Goal: Transaction & Acquisition: Purchase product/service

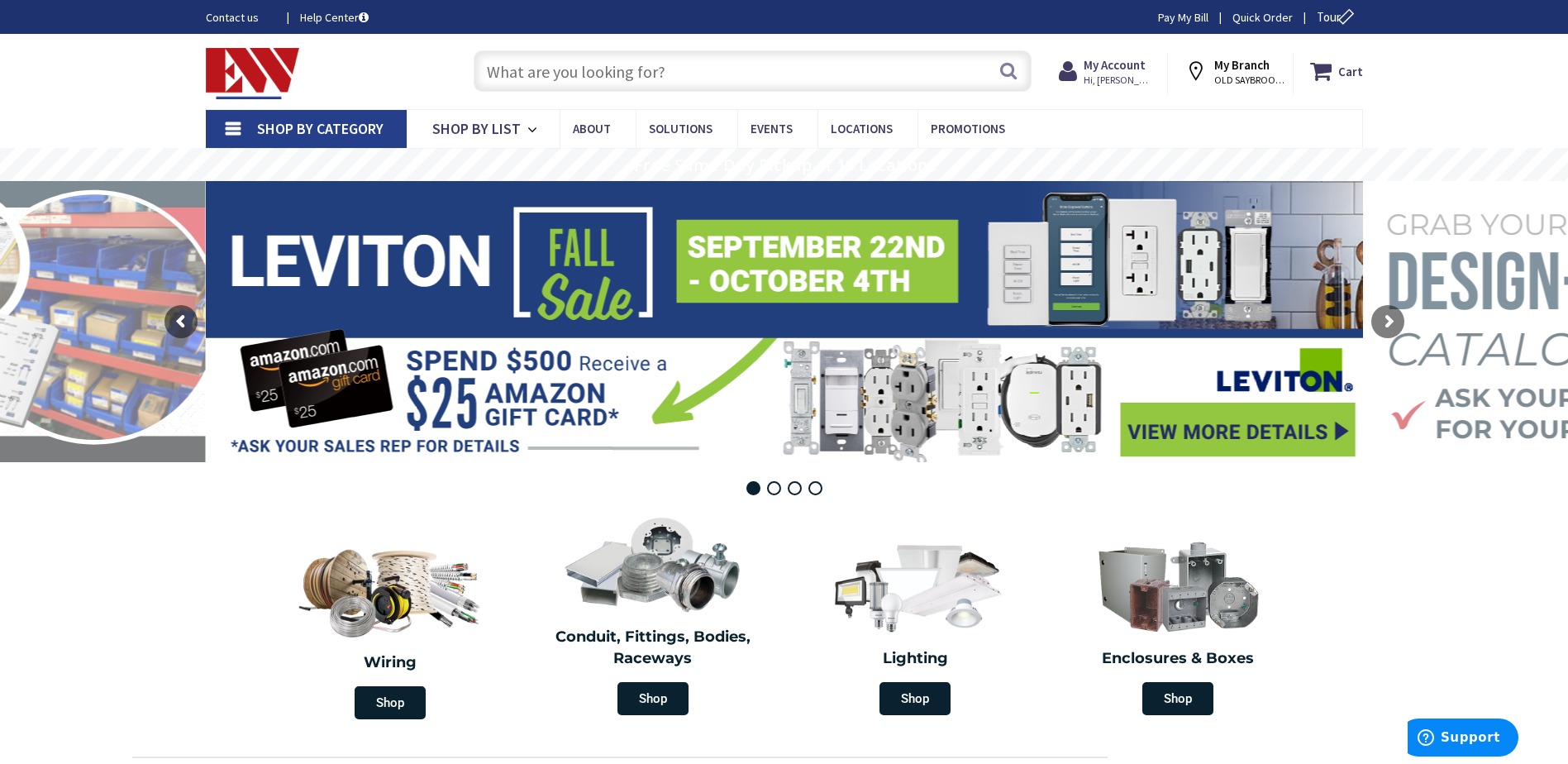
click at [644, 70] on input "text" at bounding box center [752, 71] width 558 height 41
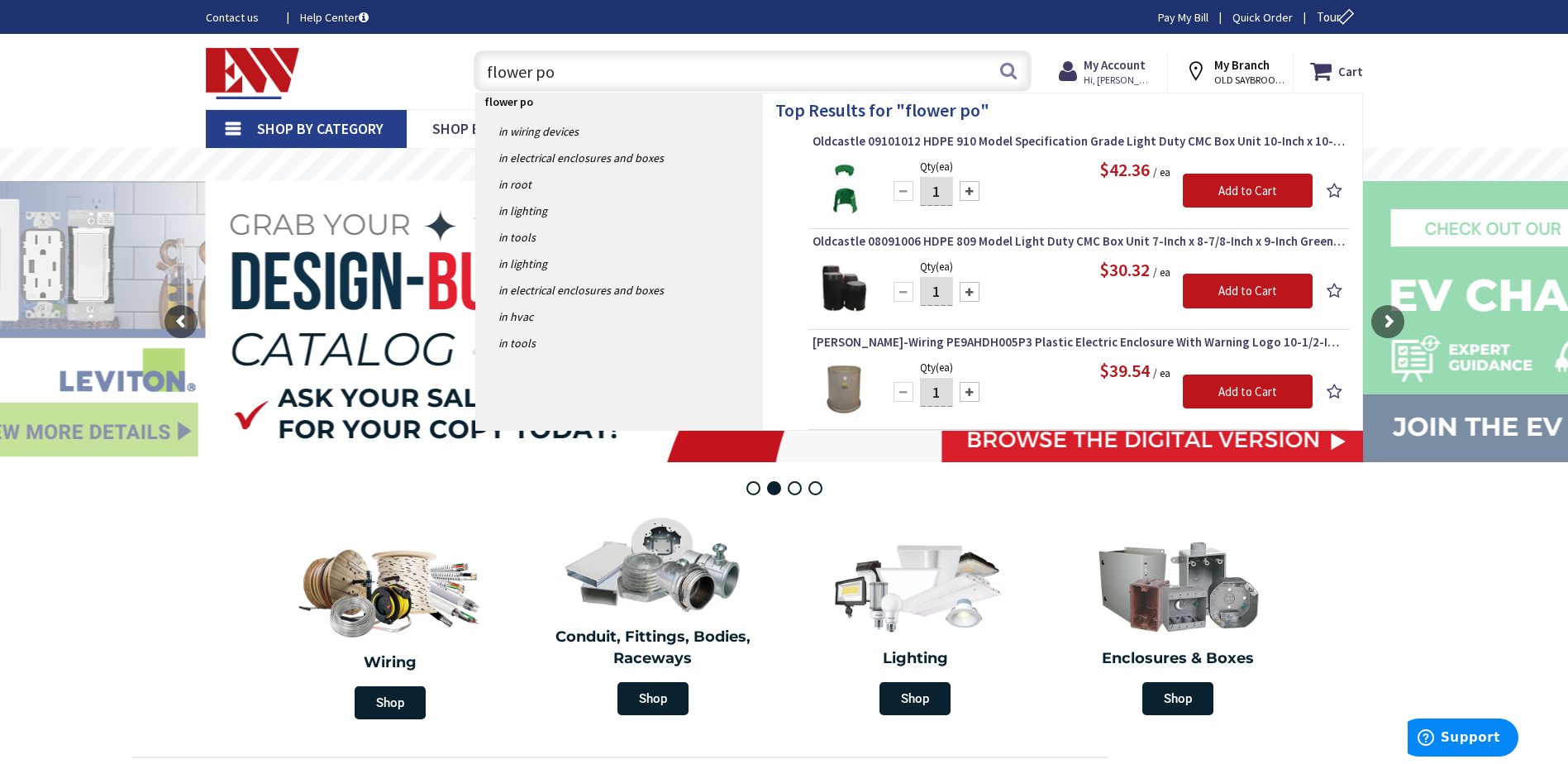
type input "flower pot"
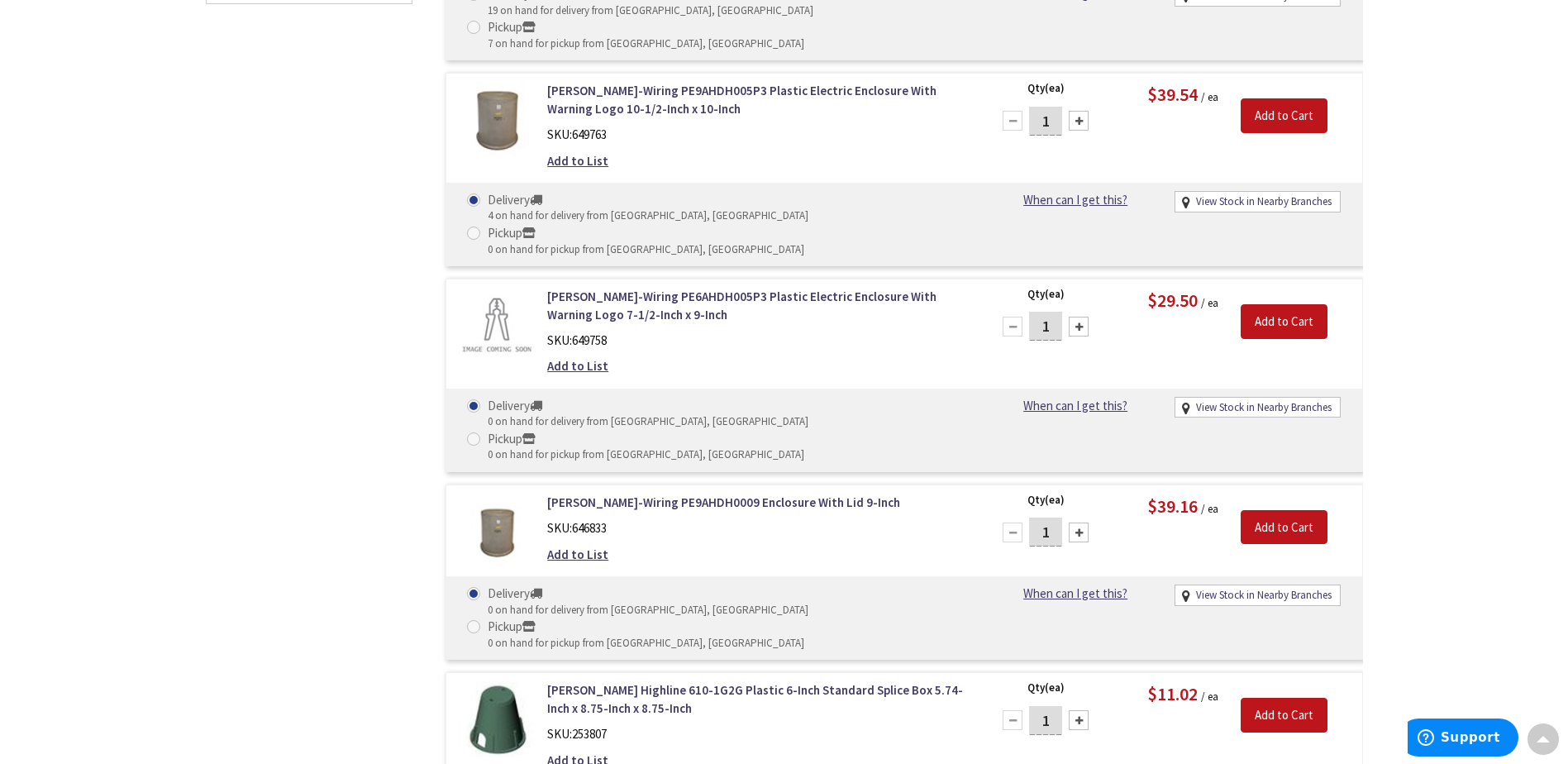
scroll to position [829, 0]
click at [727, 681] on link "MacLean Highline 610-1G2G Plastic 6-Inch Standard Splice Box 5.74-Inch x 8.75-I…" at bounding box center [758, 699] width 421 height 36
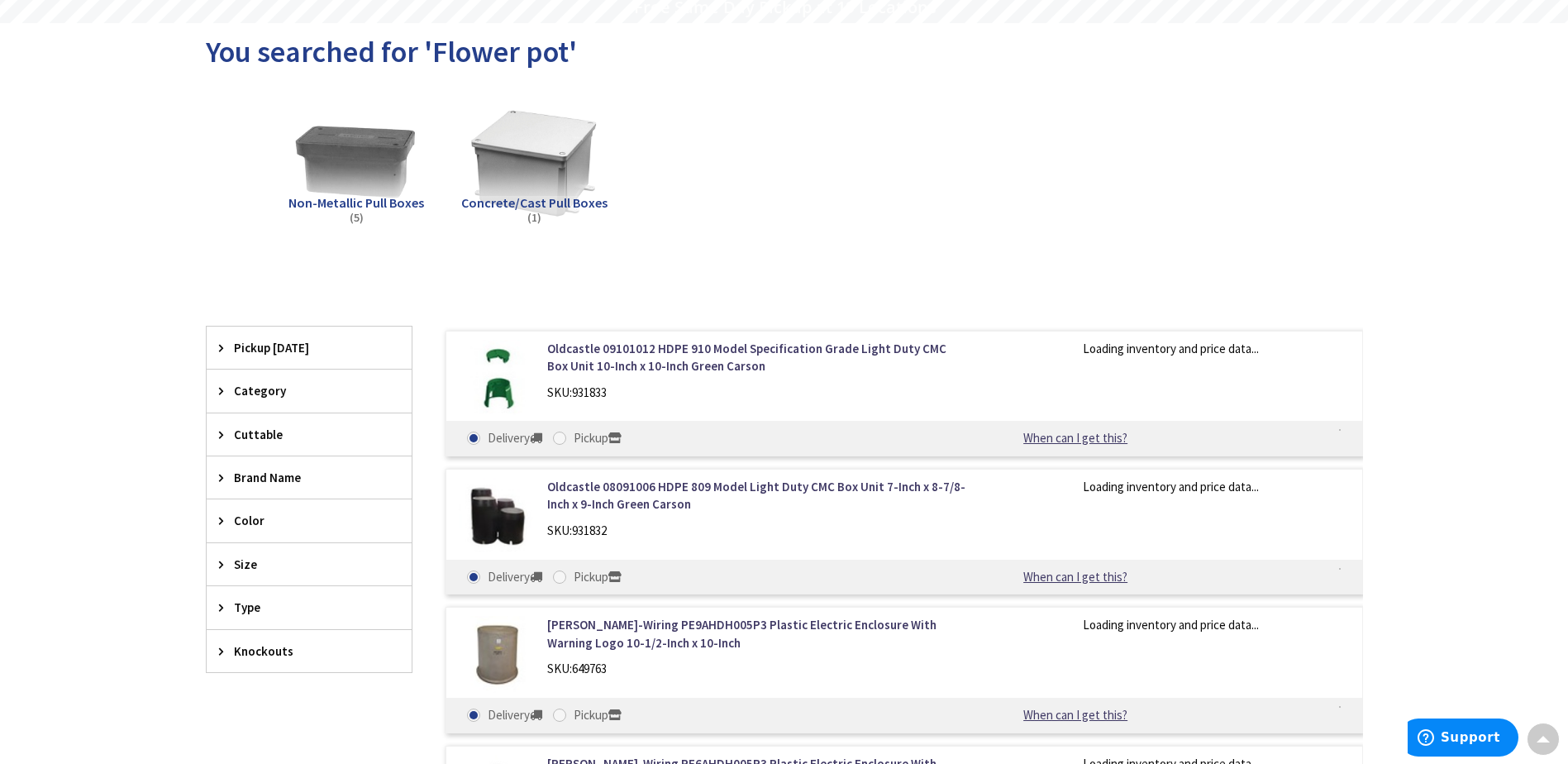
scroll to position [163, 0]
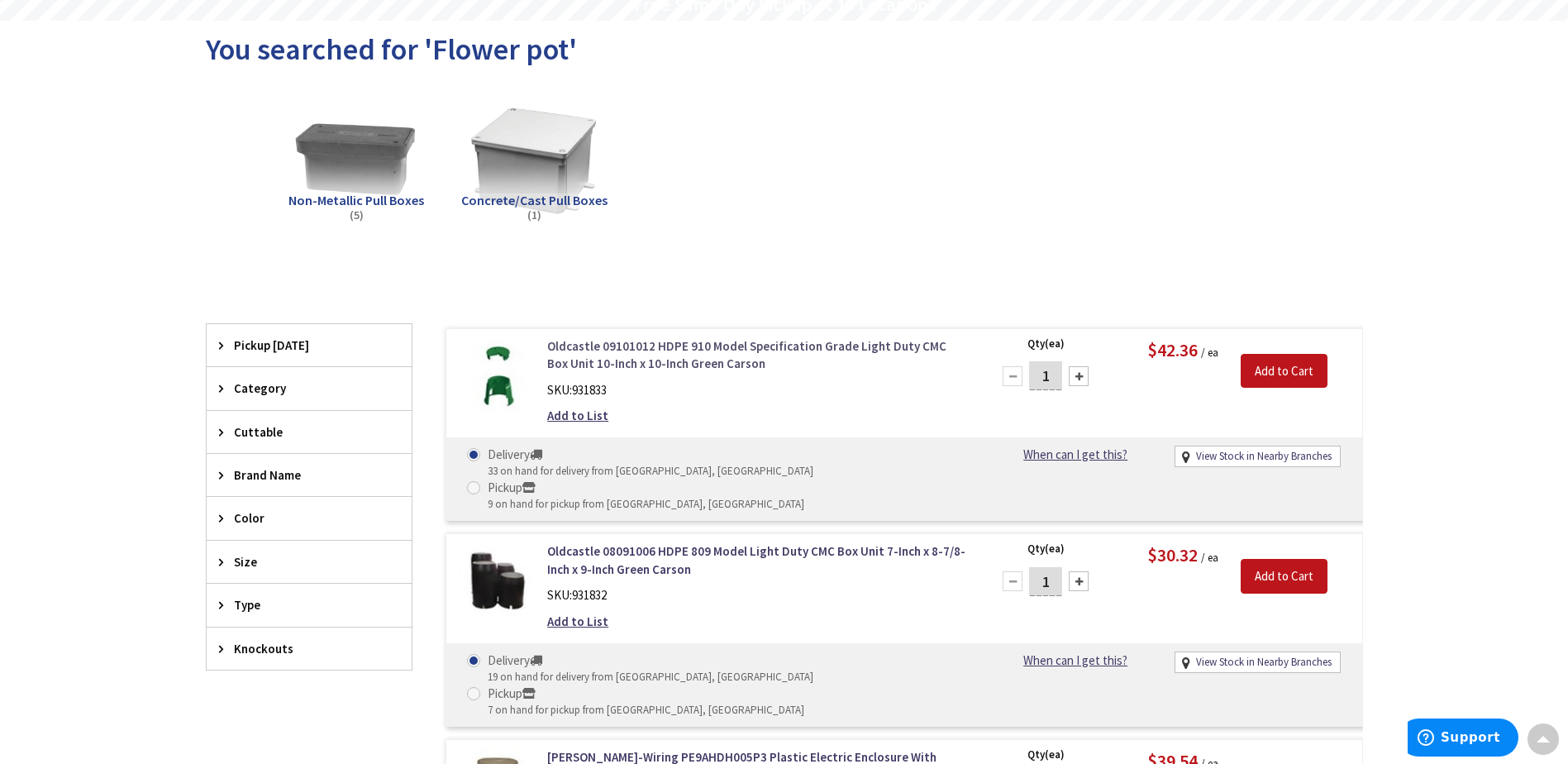
click at [640, 363] on link "Oldcastle 09101012 HDPE 910 Model Specification Grade Light Duty CMC Box Unit 1…" at bounding box center [758, 355] width 421 height 36
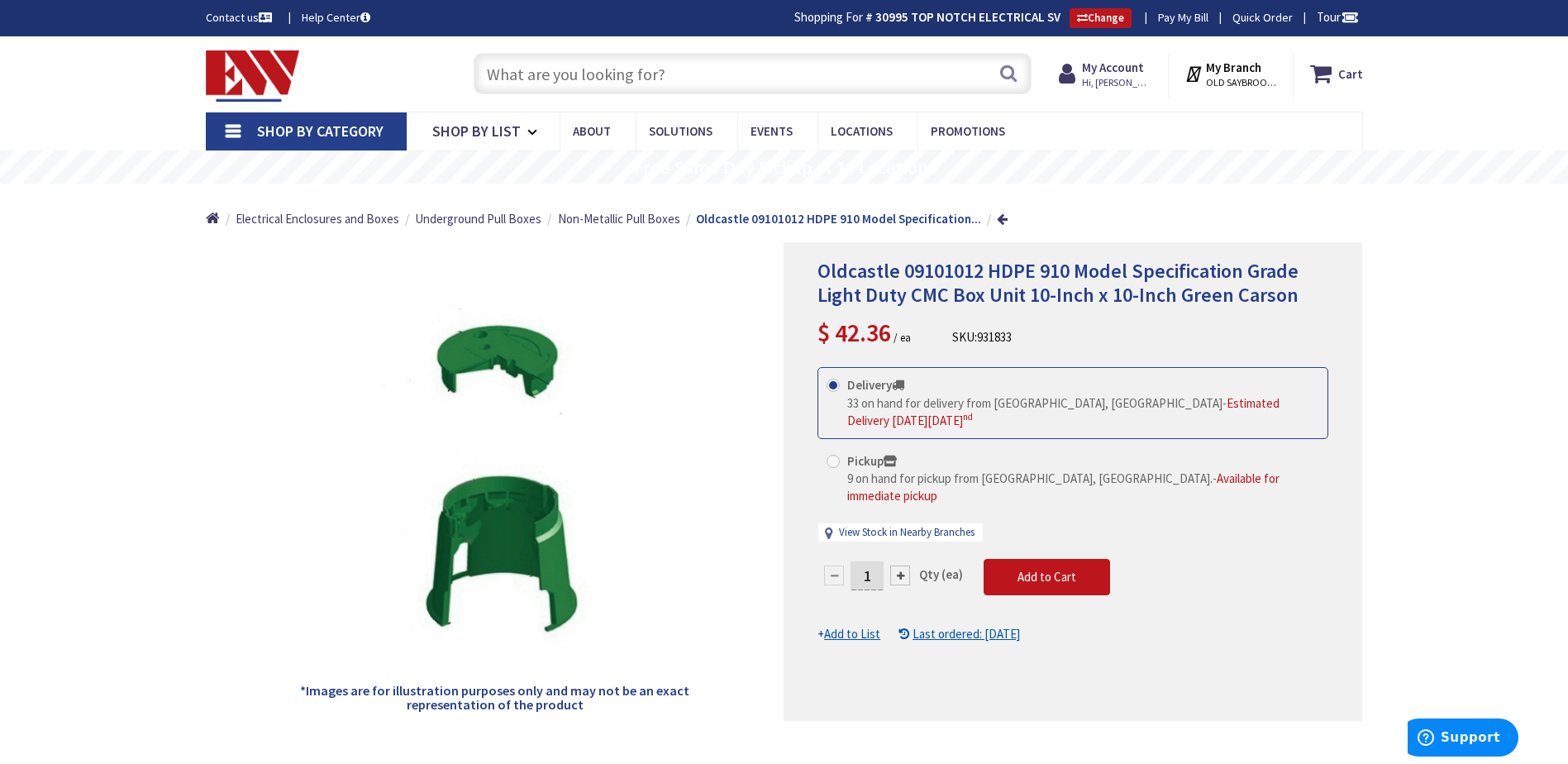
click at [904, 566] on div at bounding box center [901, 575] width 20 height 20
type input "2"
click at [1024, 569] on span "Add to Cart" at bounding box center [1046, 576] width 59 height 16
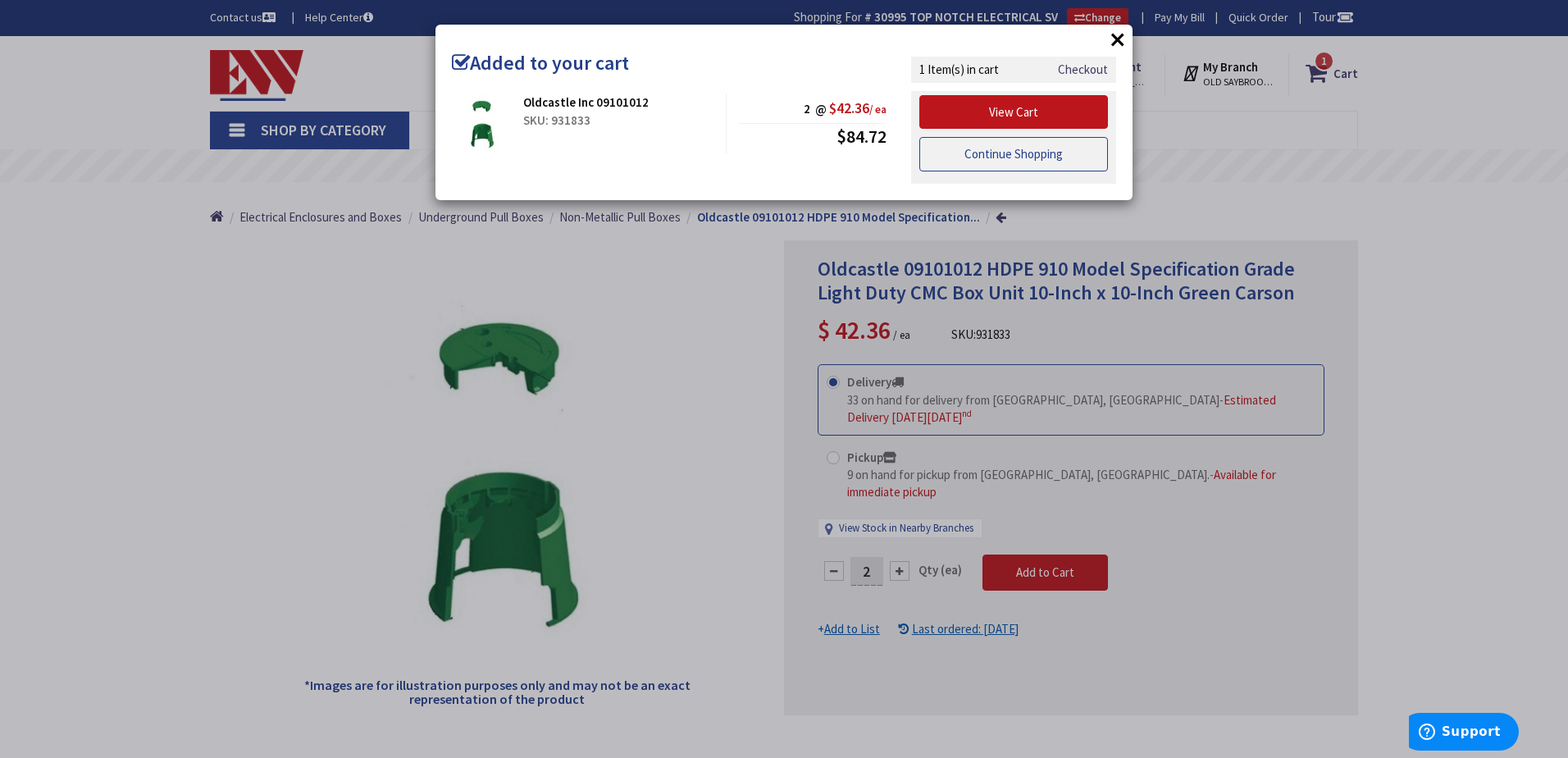
click at [1022, 152] on link "Continue Shopping" at bounding box center [1013, 153] width 189 height 35
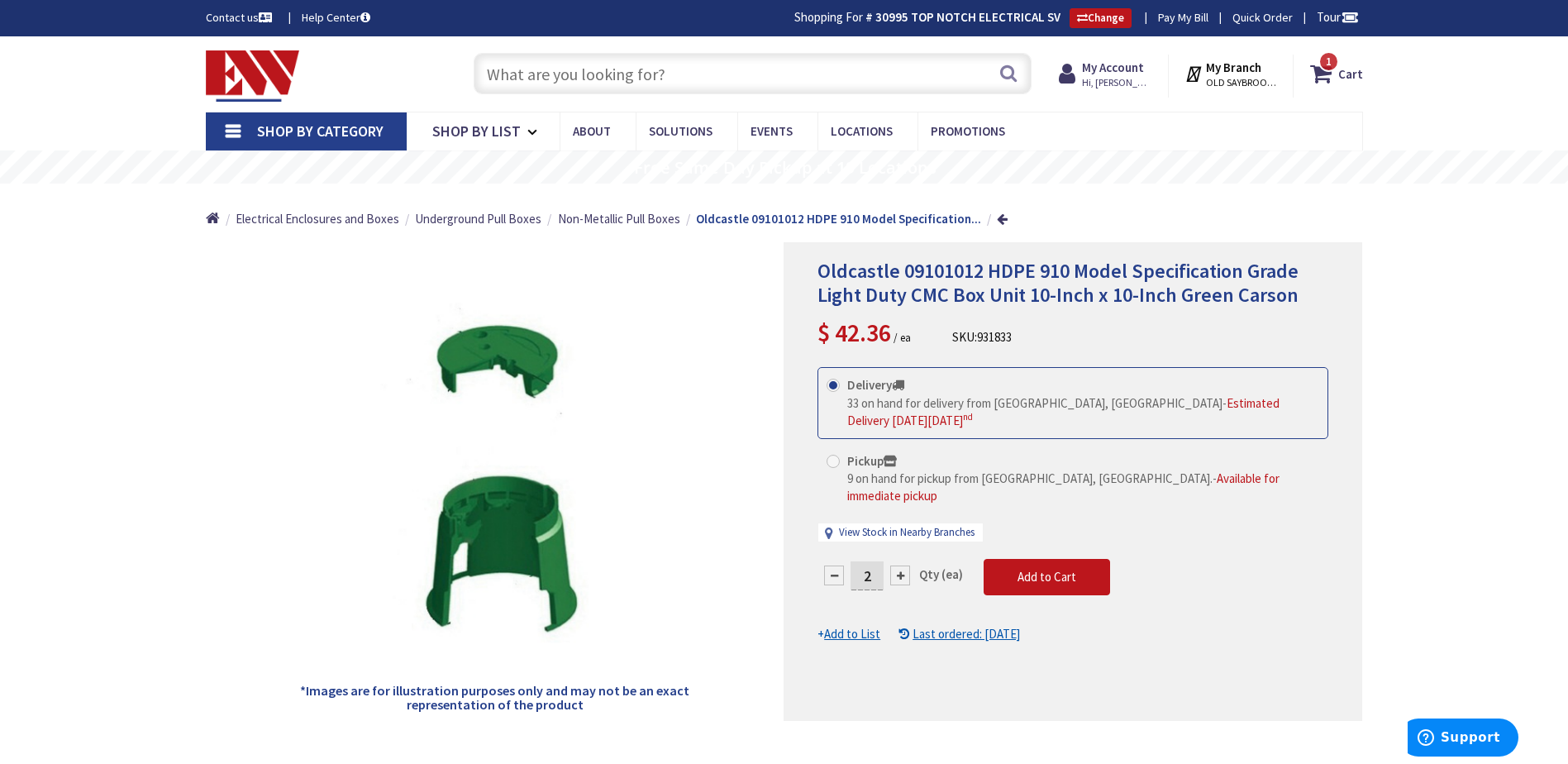
click at [550, 70] on input "text" at bounding box center [752, 73] width 558 height 41
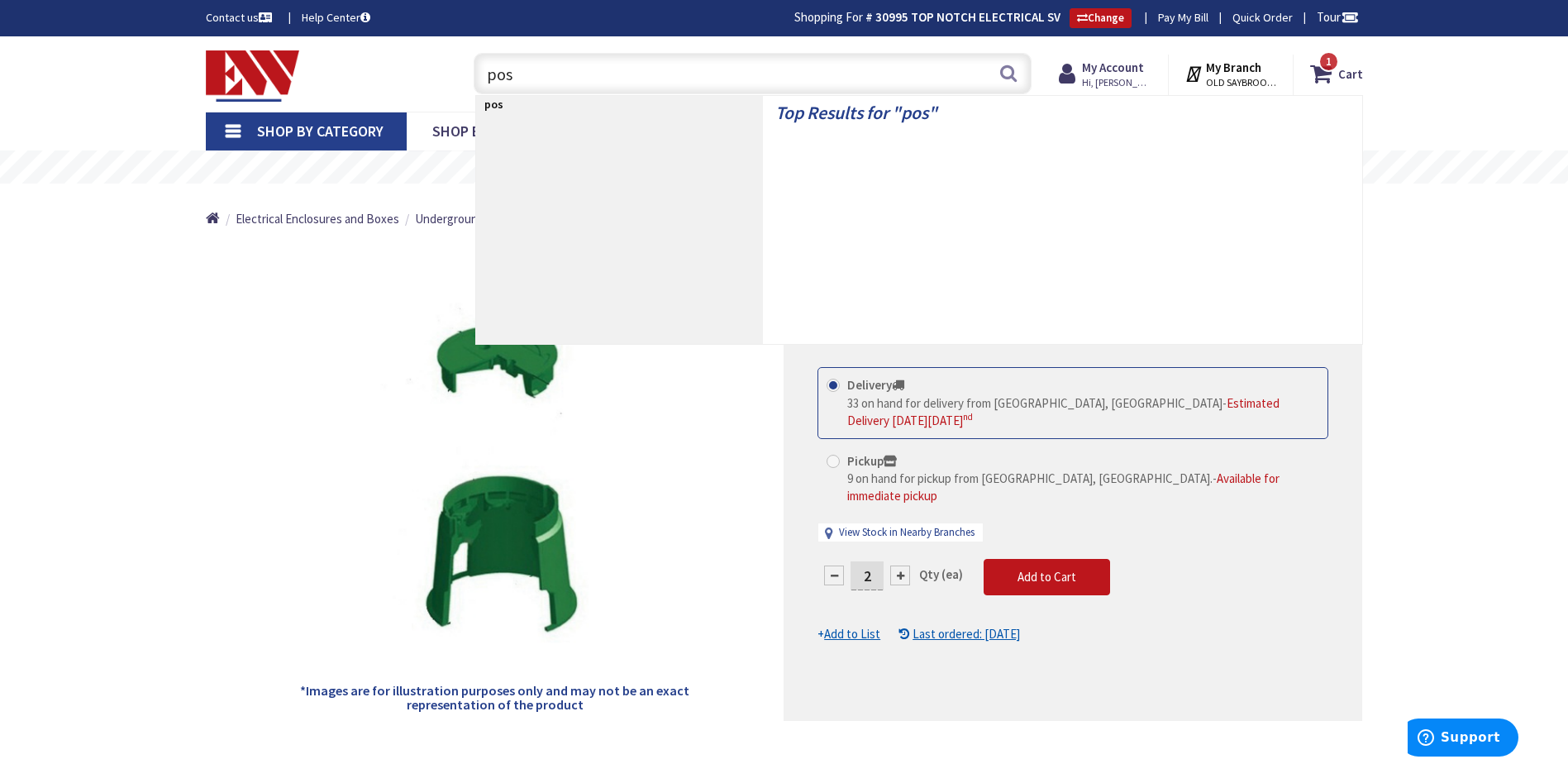
type input "post"
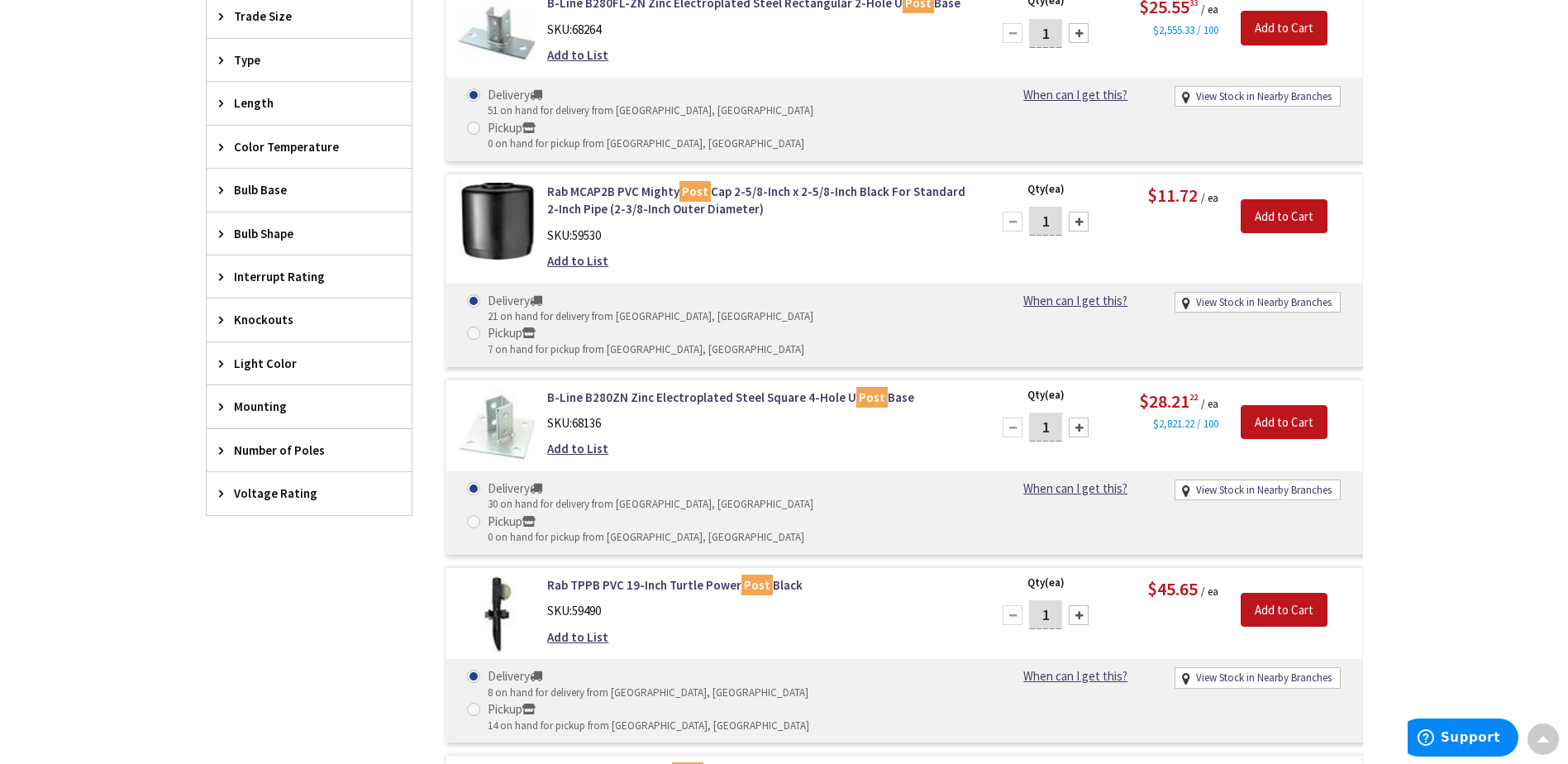
scroll to position [994, 0]
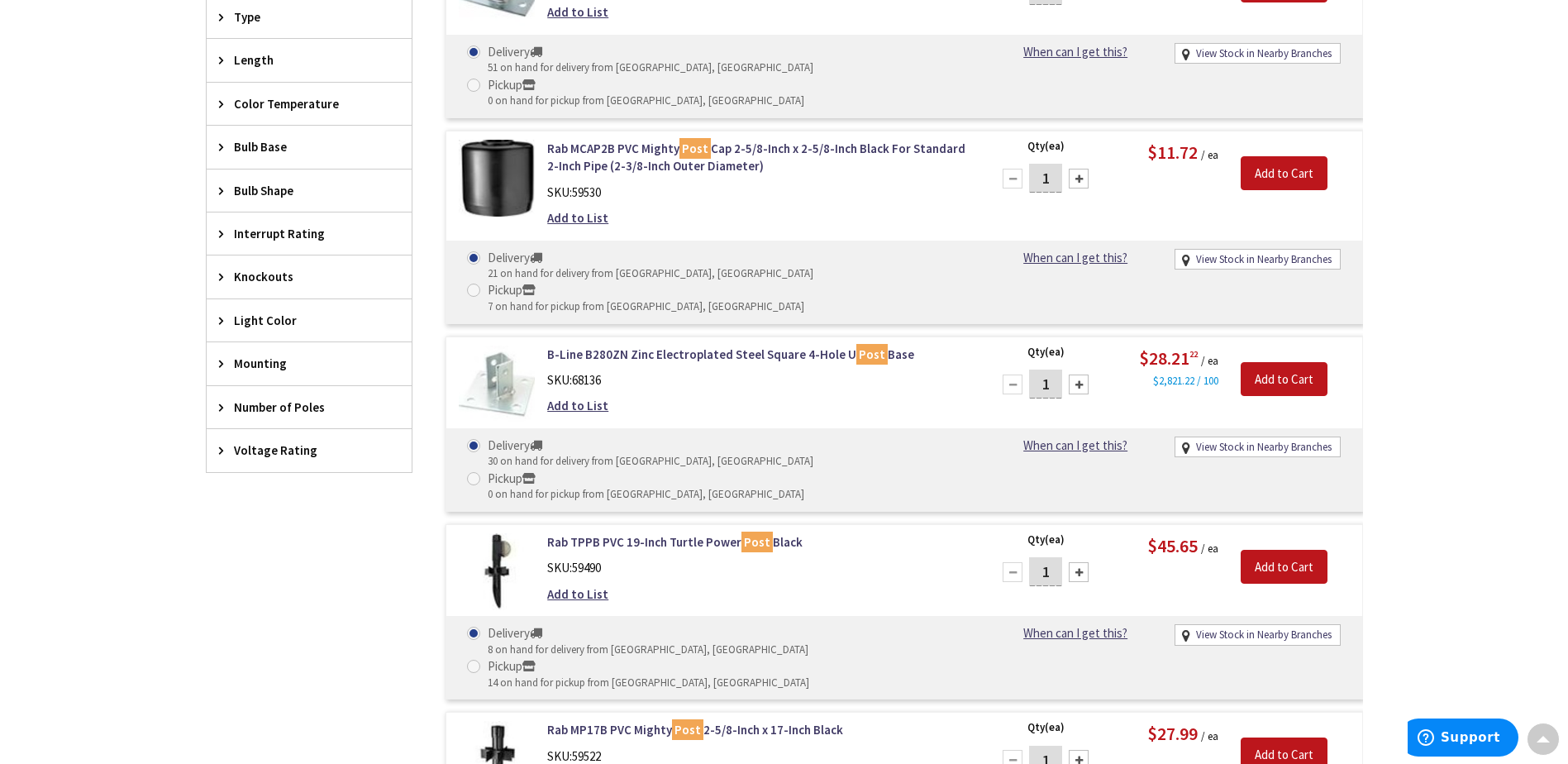
click at [1079, 750] on div at bounding box center [1079, 760] width 20 height 20
type input "2"
click at [1278, 737] on input "Add to Cart" at bounding box center [1284, 754] width 87 height 35
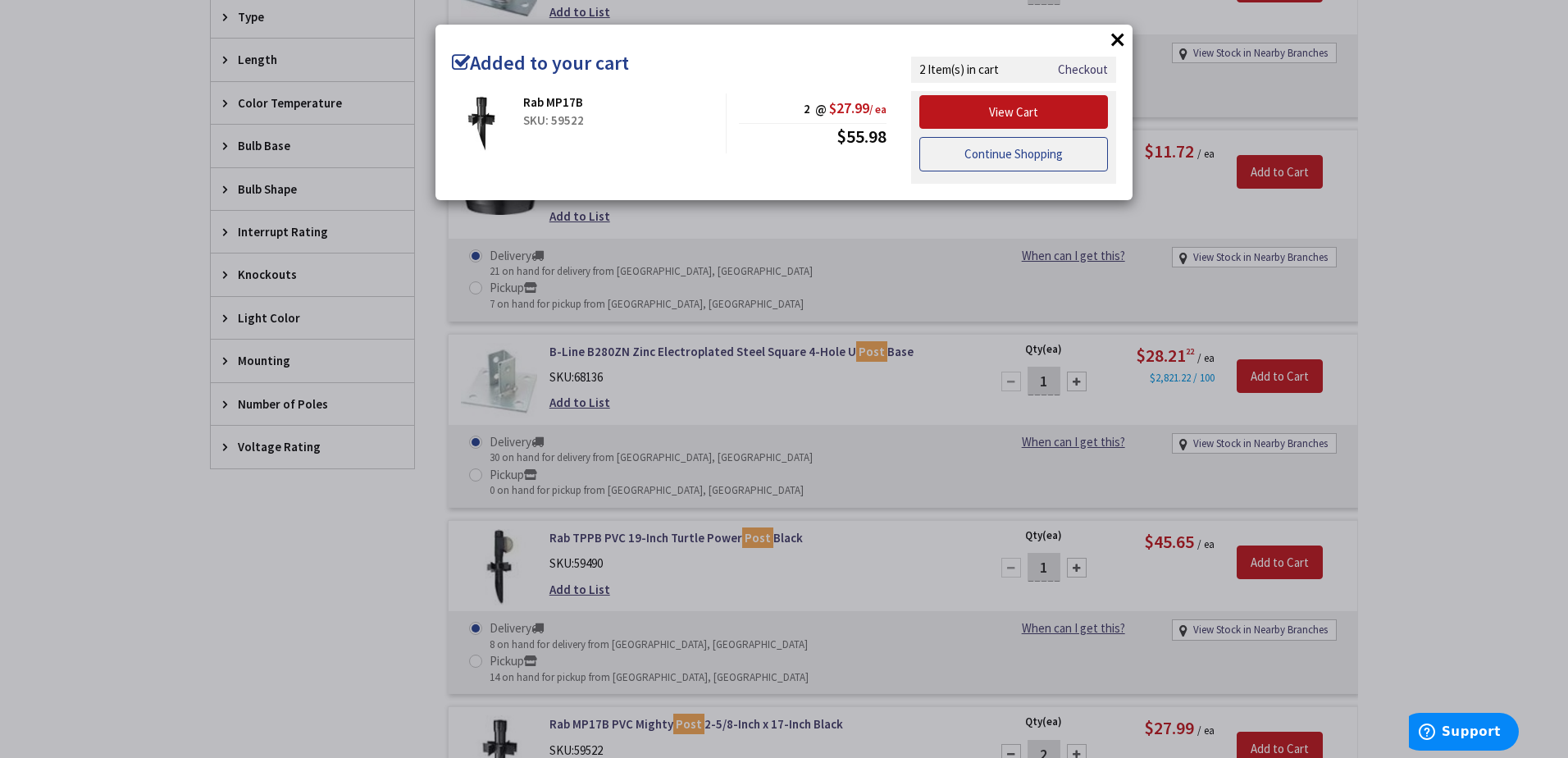
click at [1027, 155] on link "Continue Shopping" at bounding box center [1013, 153] width 189 height 35
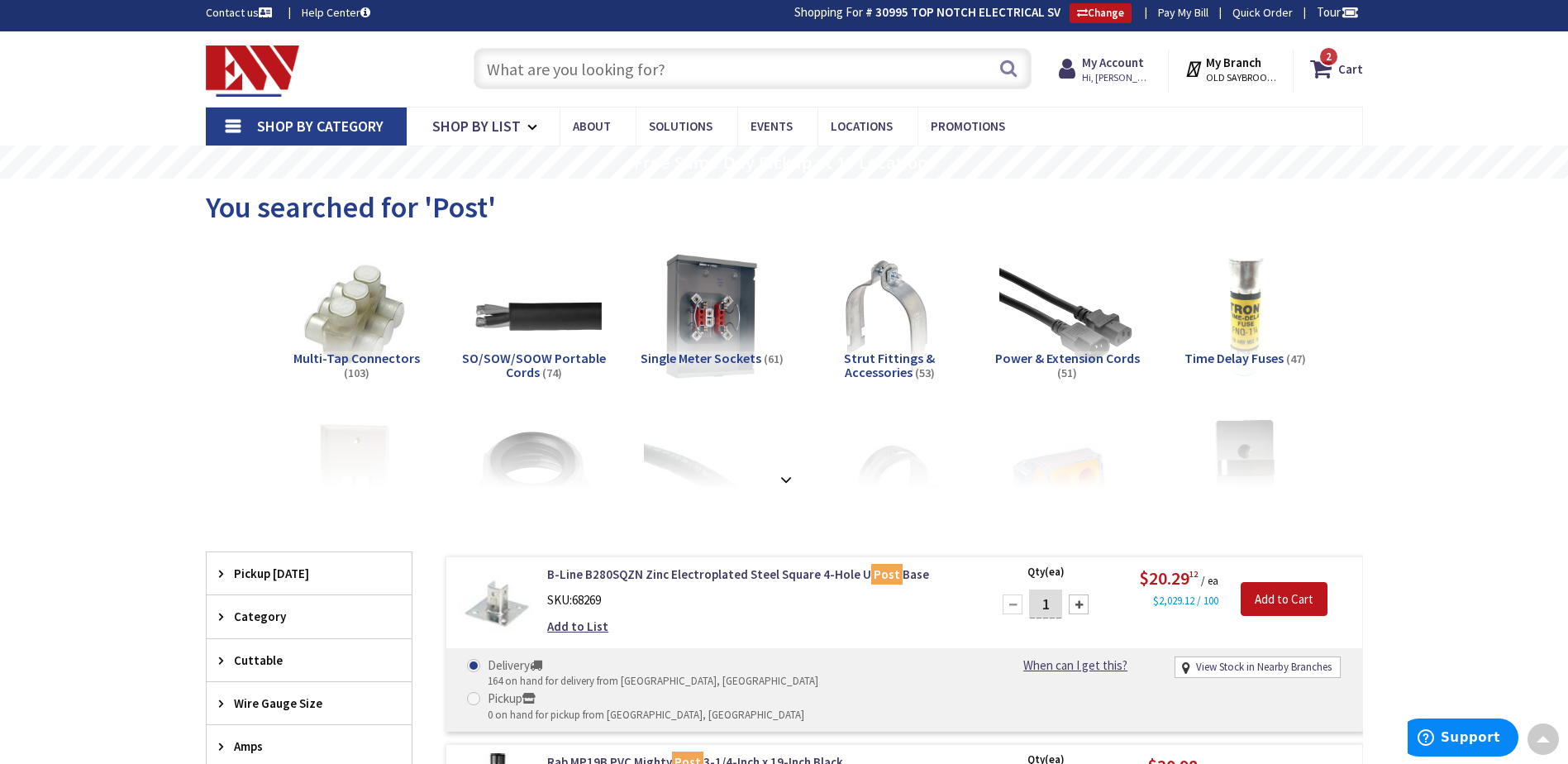
scroll to position [0, 0]
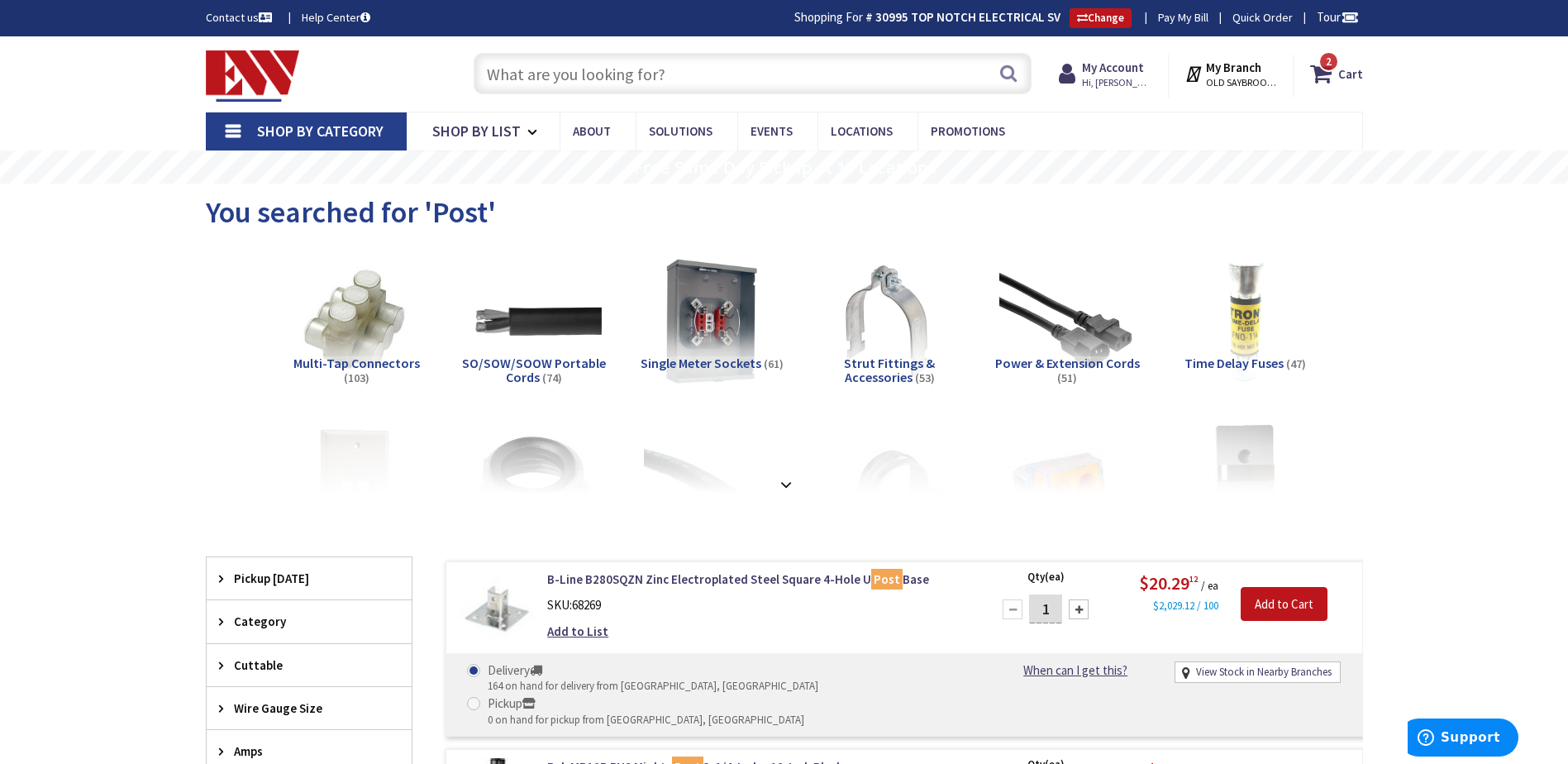
click at [547, 74] on input "text" at bounding box center [752, 73] width 558 height 41
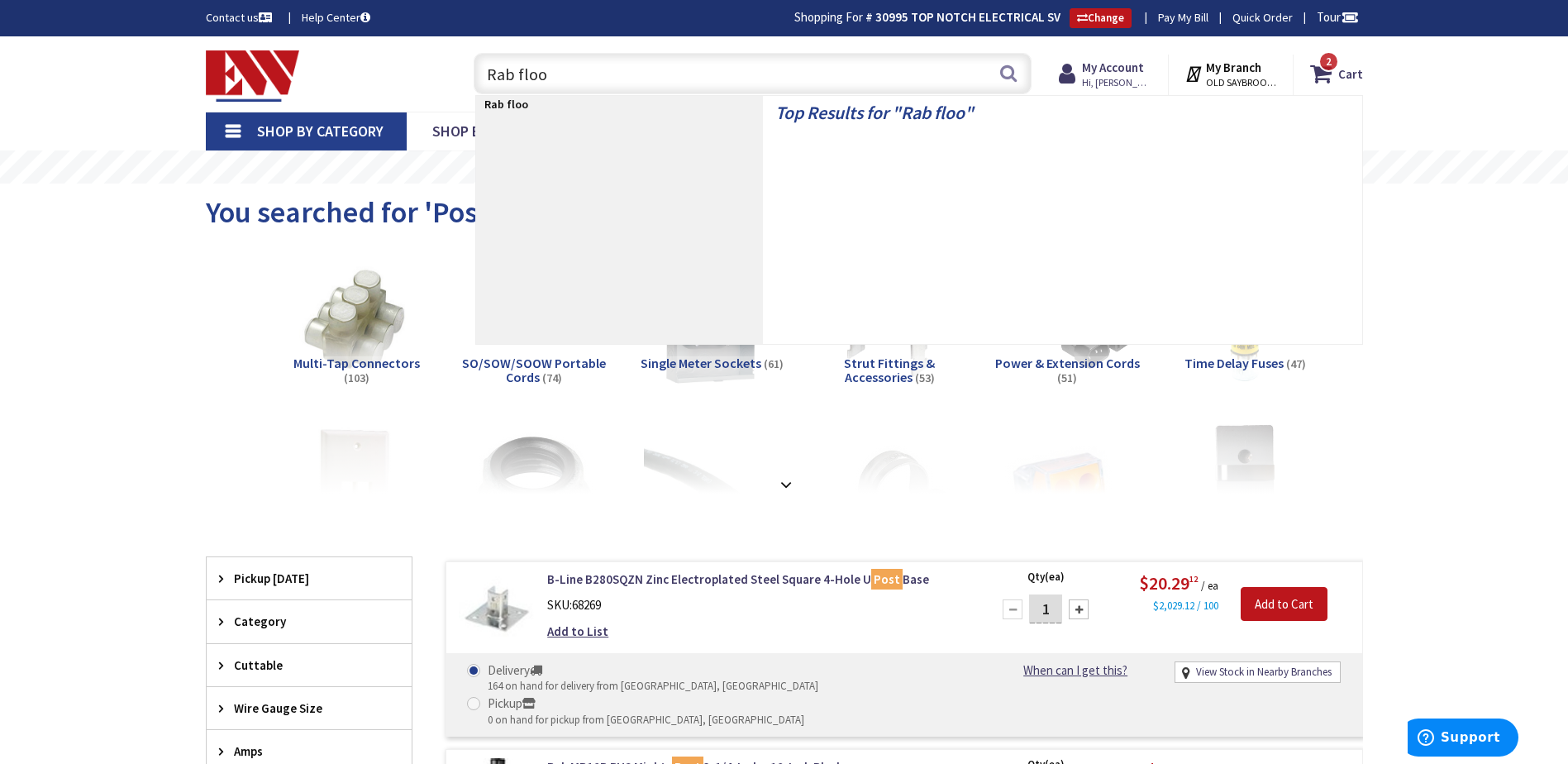
type input "Rab flood"
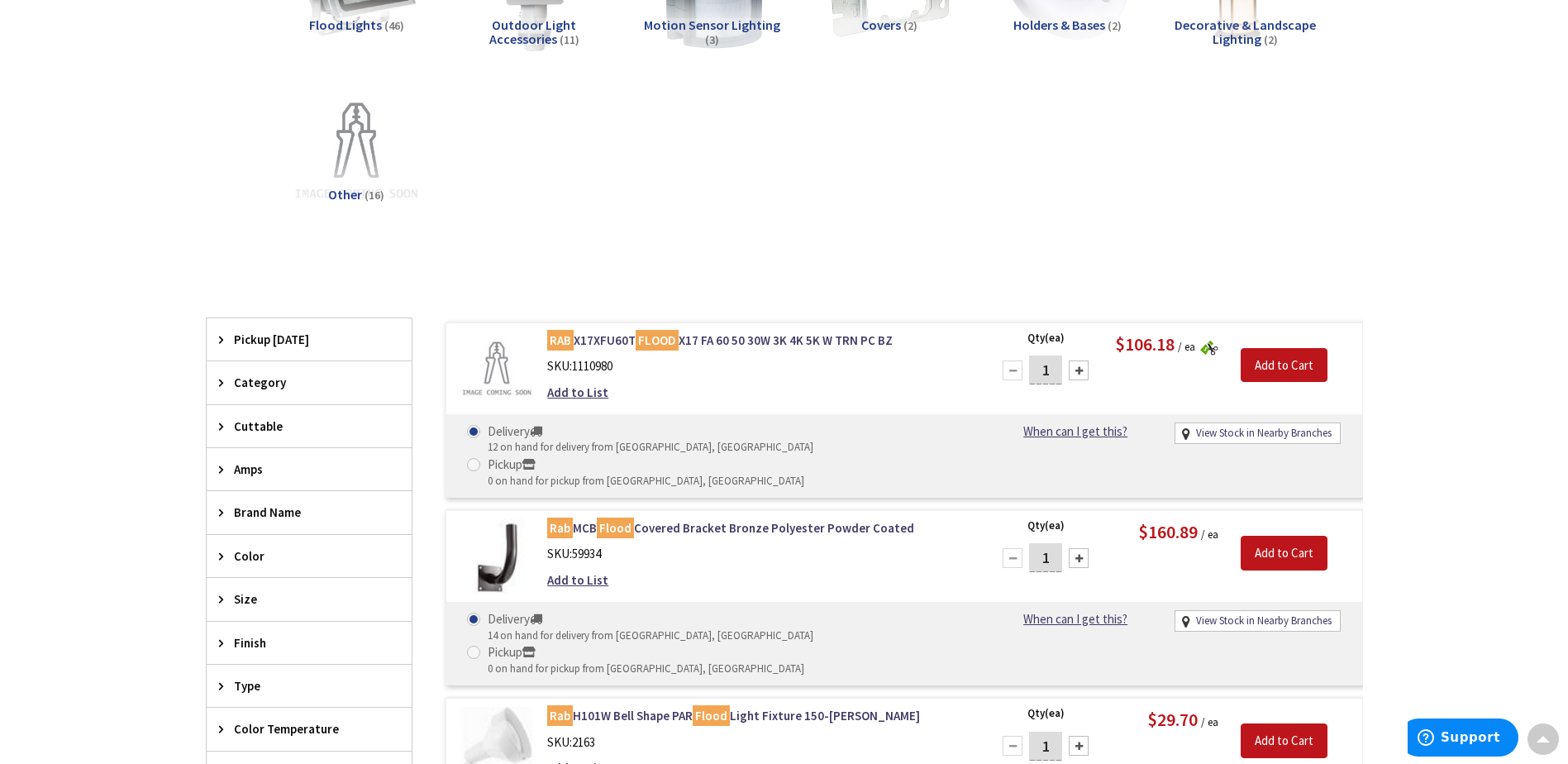
scroll to position [2, 0]
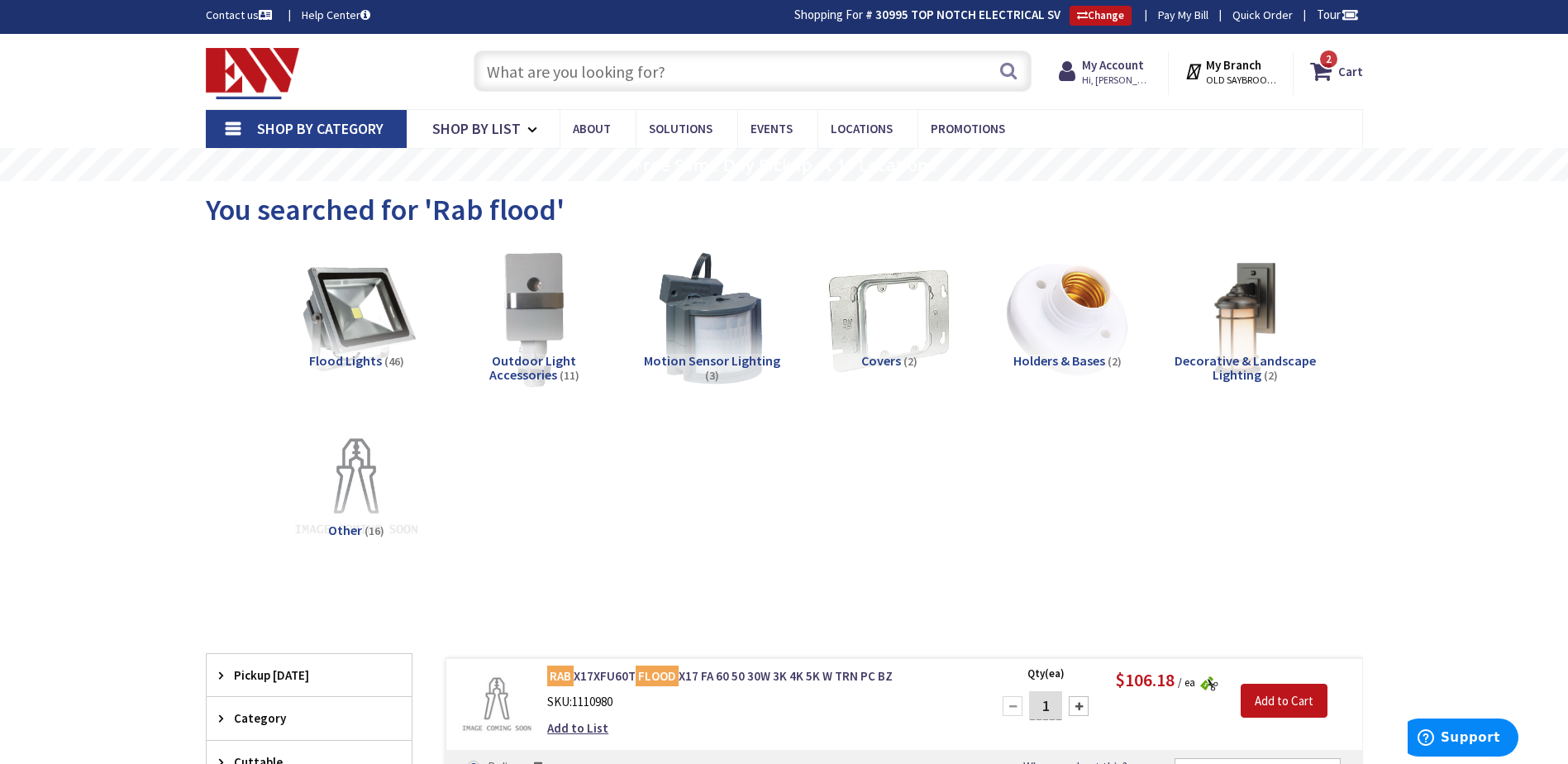
click at [525, 72] on input "text" at bounding box center [752, 71] width 558 height 41
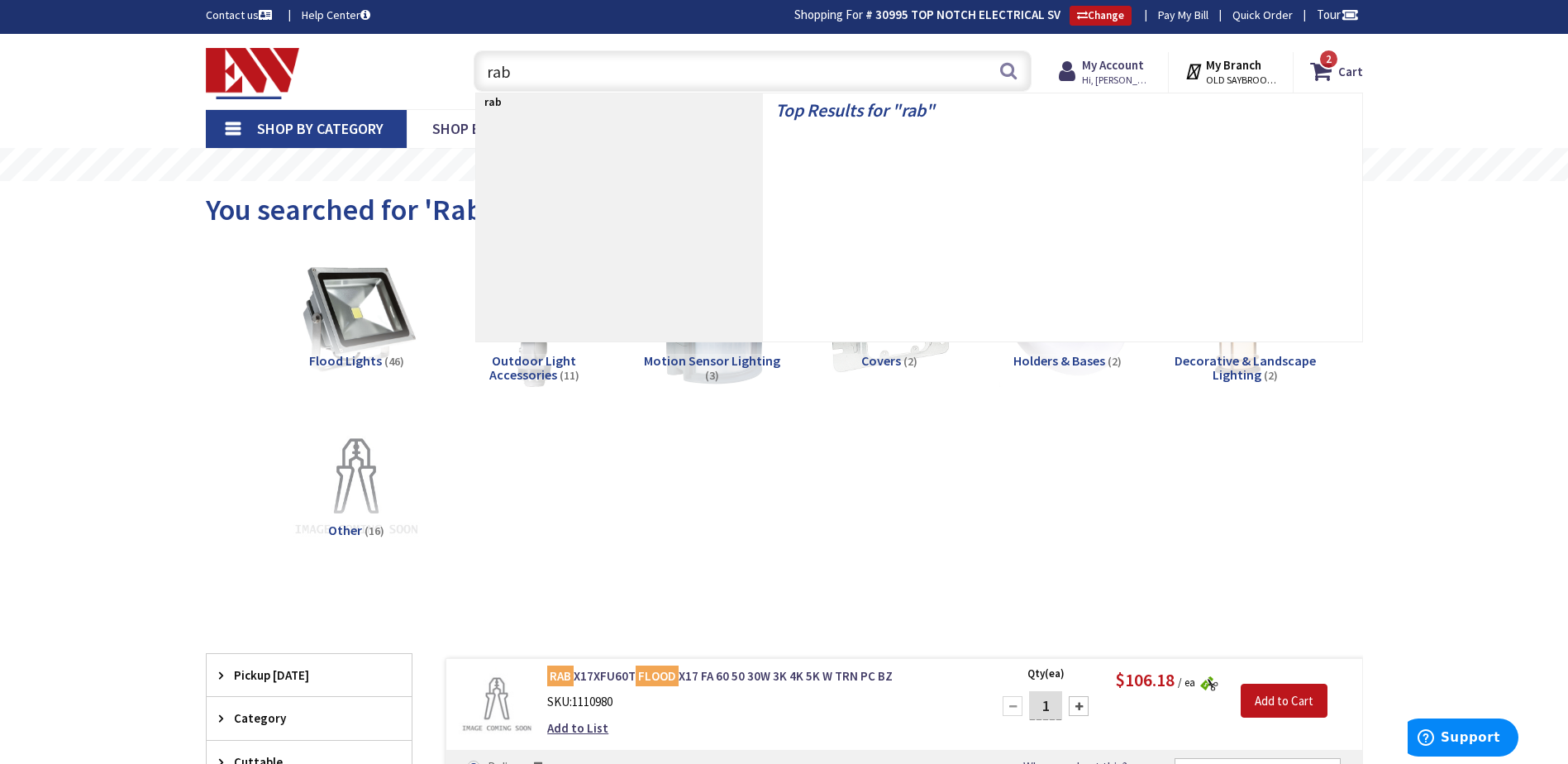
type input "rab x"
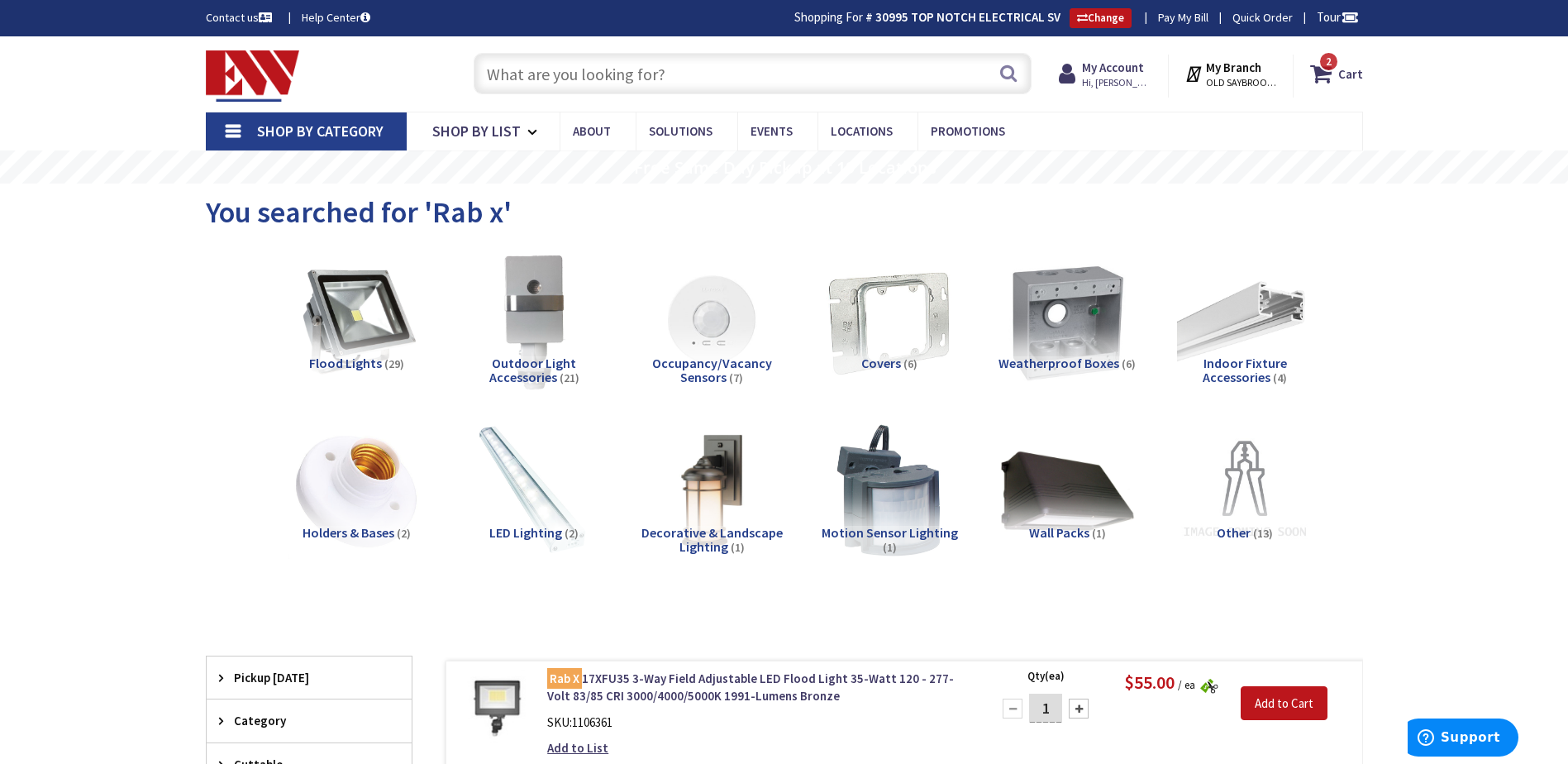
click at [524, 82] on input "text" at bounding box center [752, 73] width 558 height 41
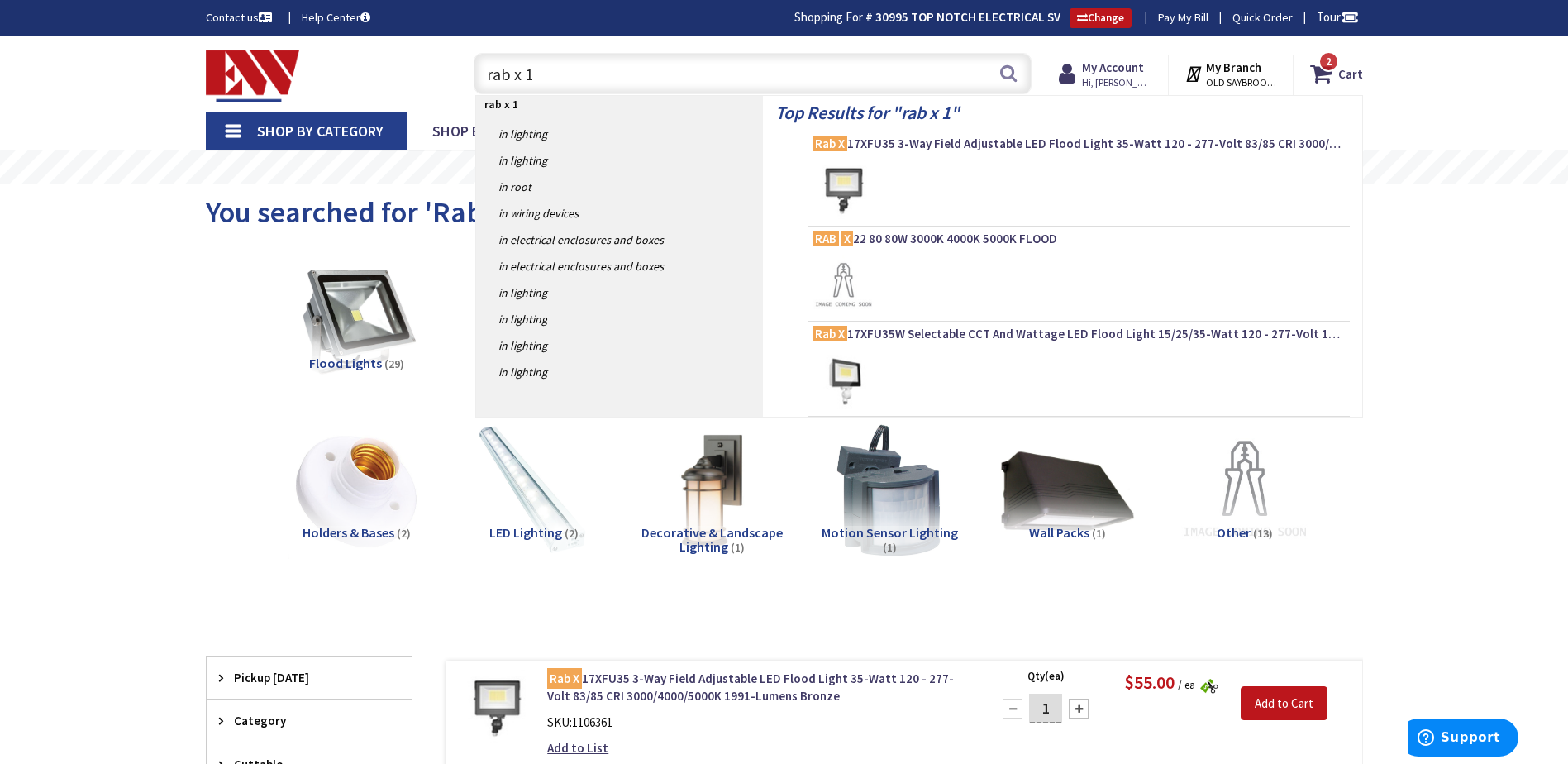
type input "rab x 17"
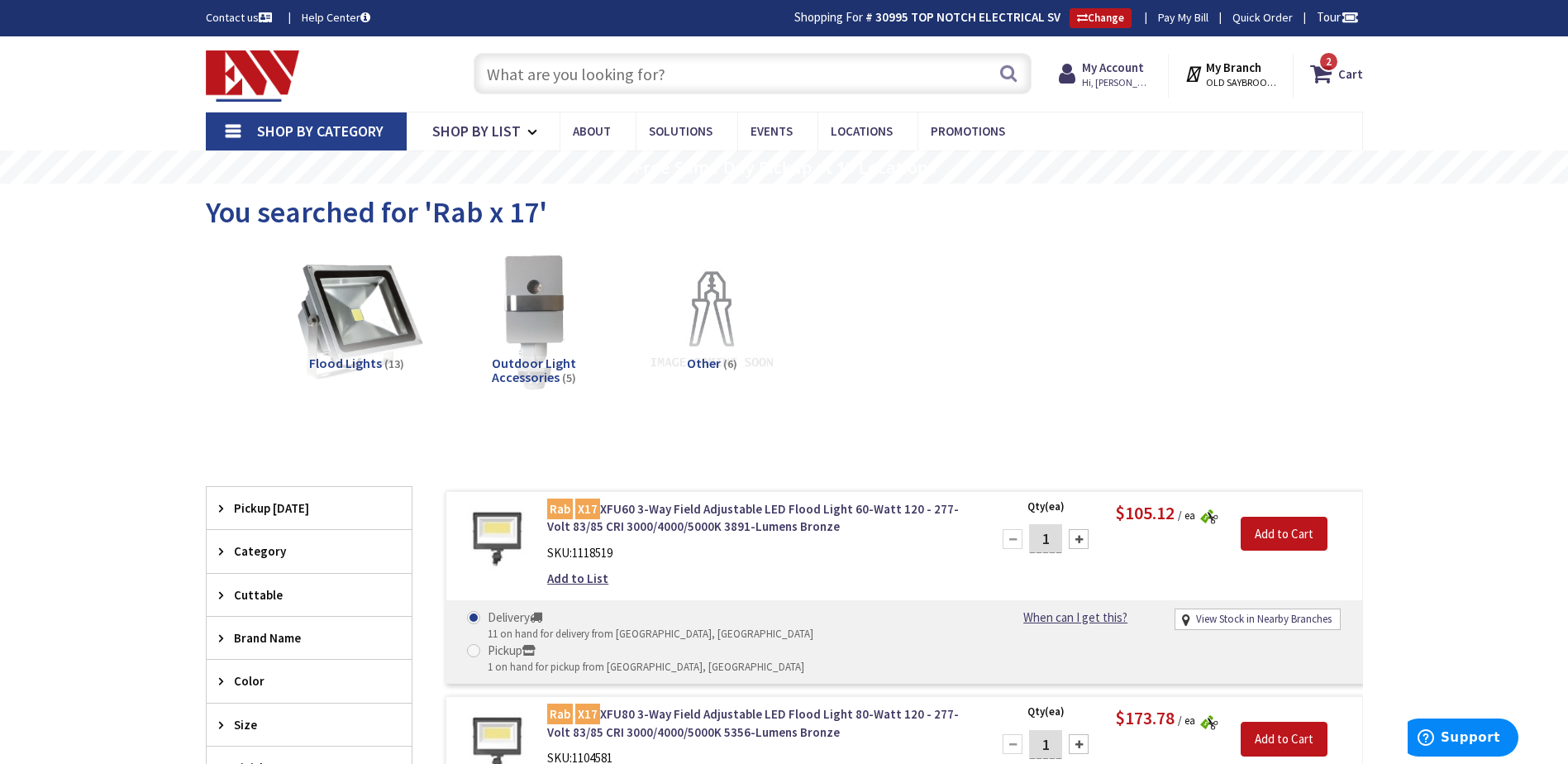
click at [363, 331] on img at bounding box center [356, 321] width 150 height 150
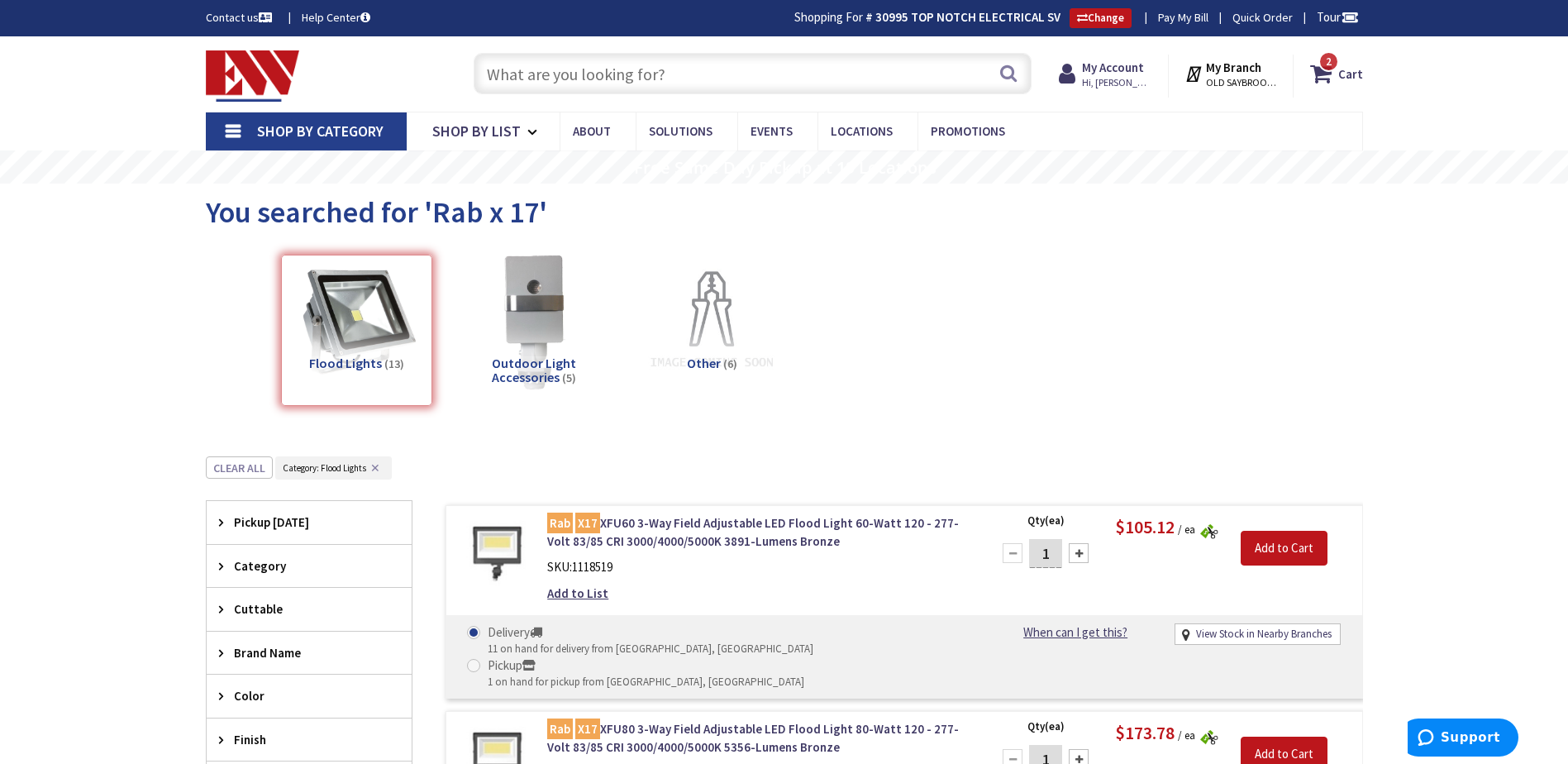
click at [534, 78] on input "text" at bounding box center [752, 73] width 558 height 41
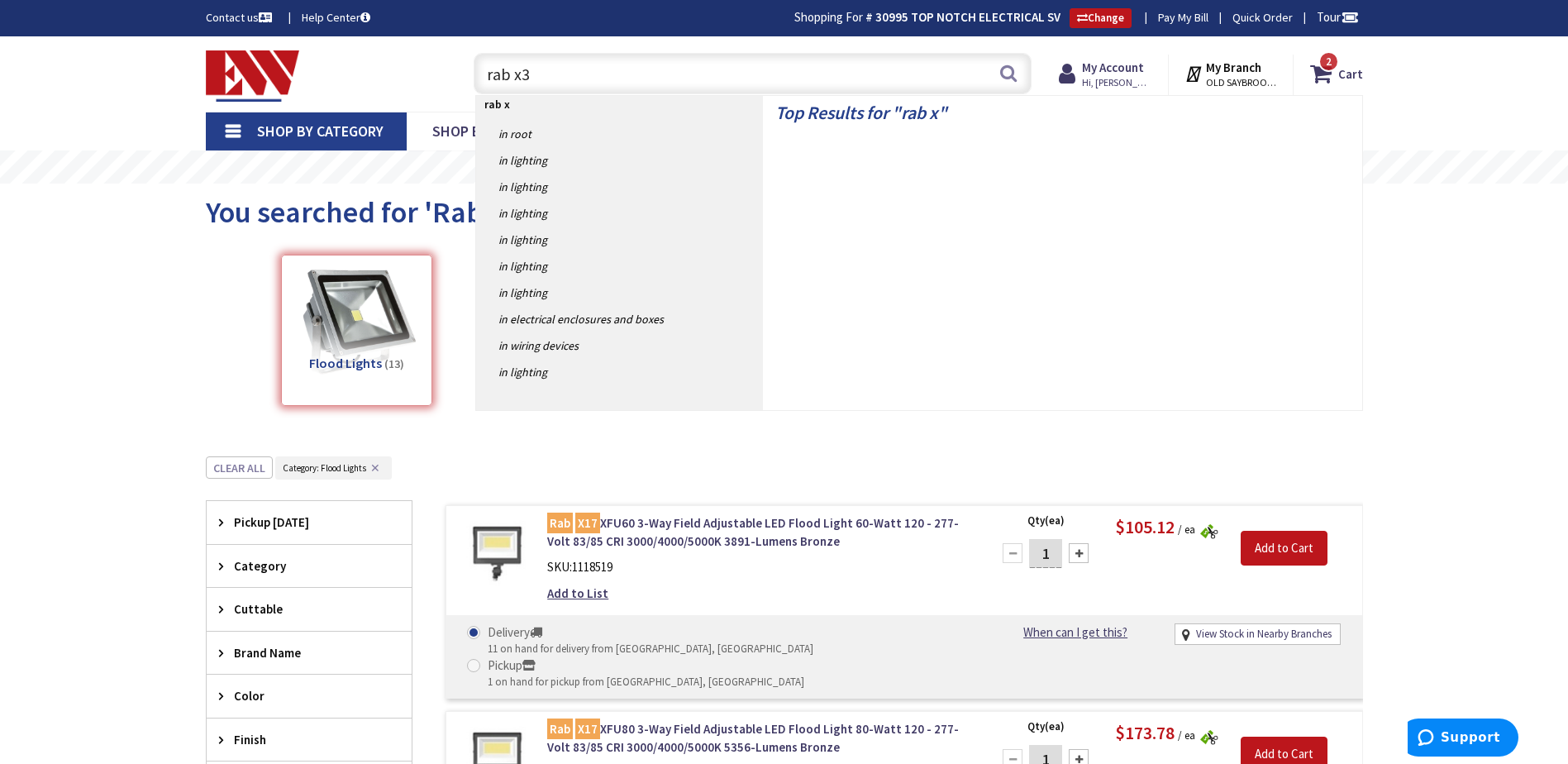
type input "rab x34"
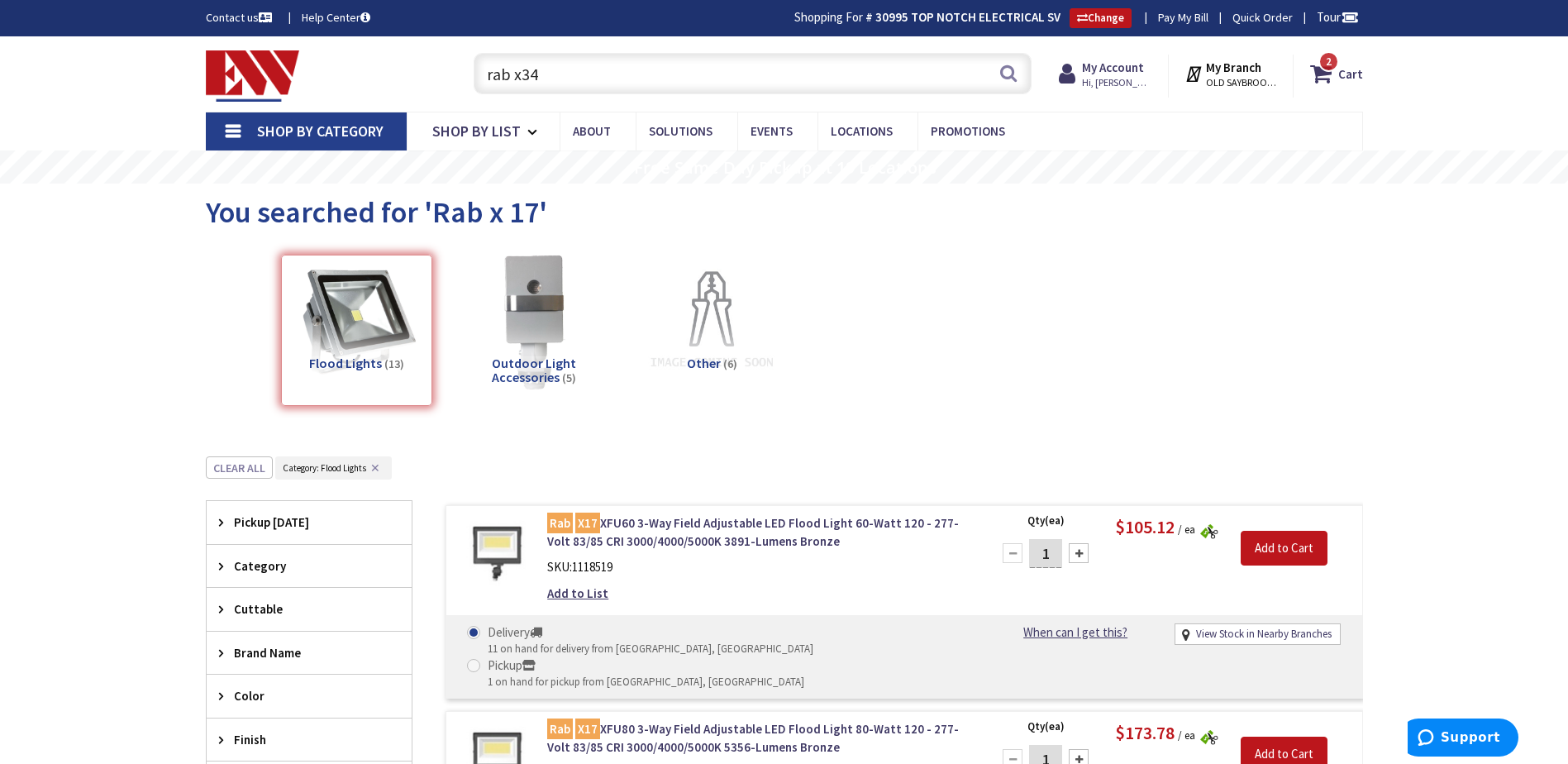
scroll to position [246, 0]
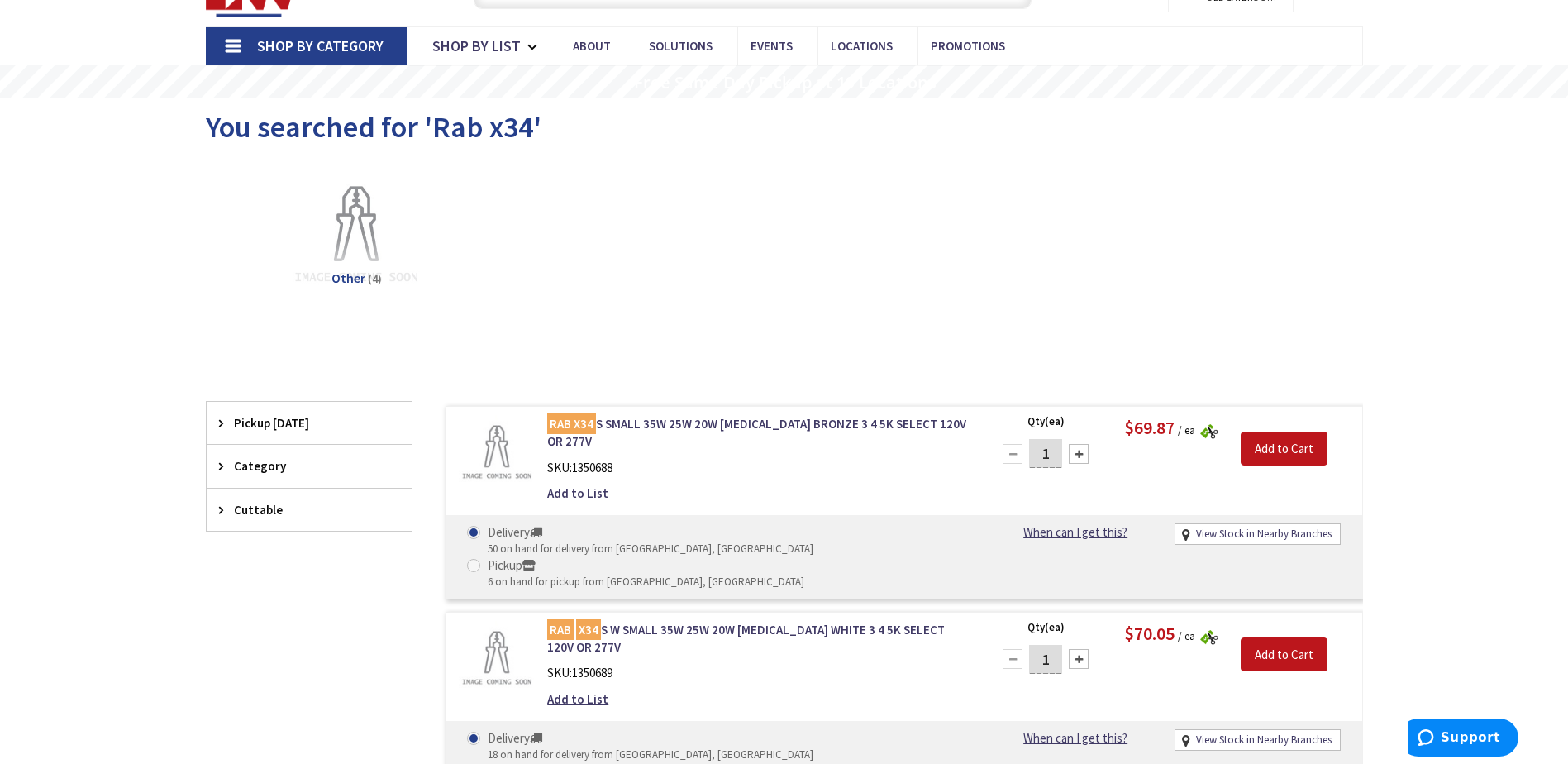
scroll to position [85, 0]
click at [1081, 452] on div at bounding box center [1079, 454] width 20 height 20
type input "2"
click at [1297, 452] on input "Add to Cart" at bounding box center [1284, 449] width 87 height 35
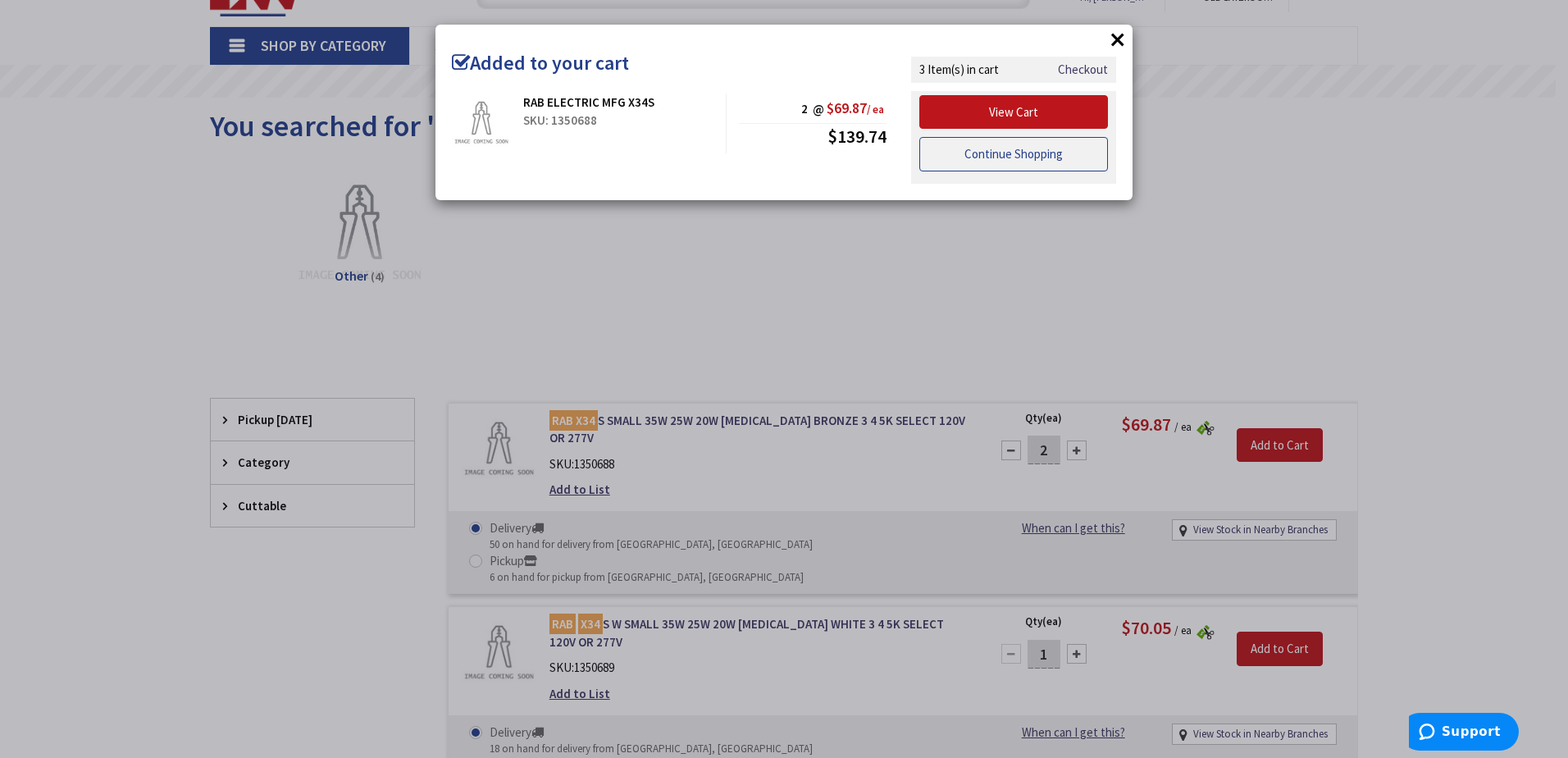
click at [1038, 156] on link "Continue Shopping" at bounding box center [1013, 153] width 189 height 35
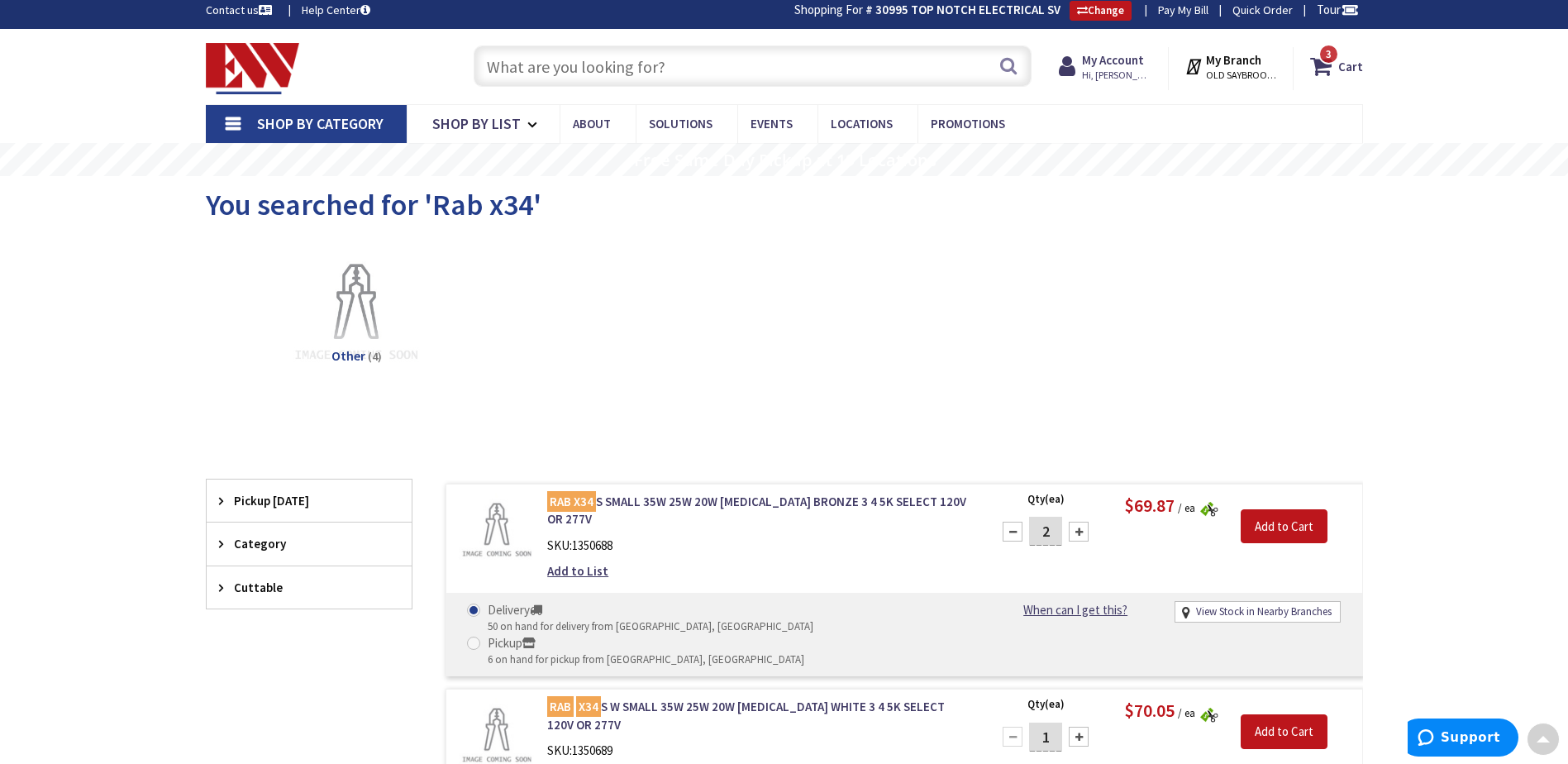
scroll to position [0, 0]
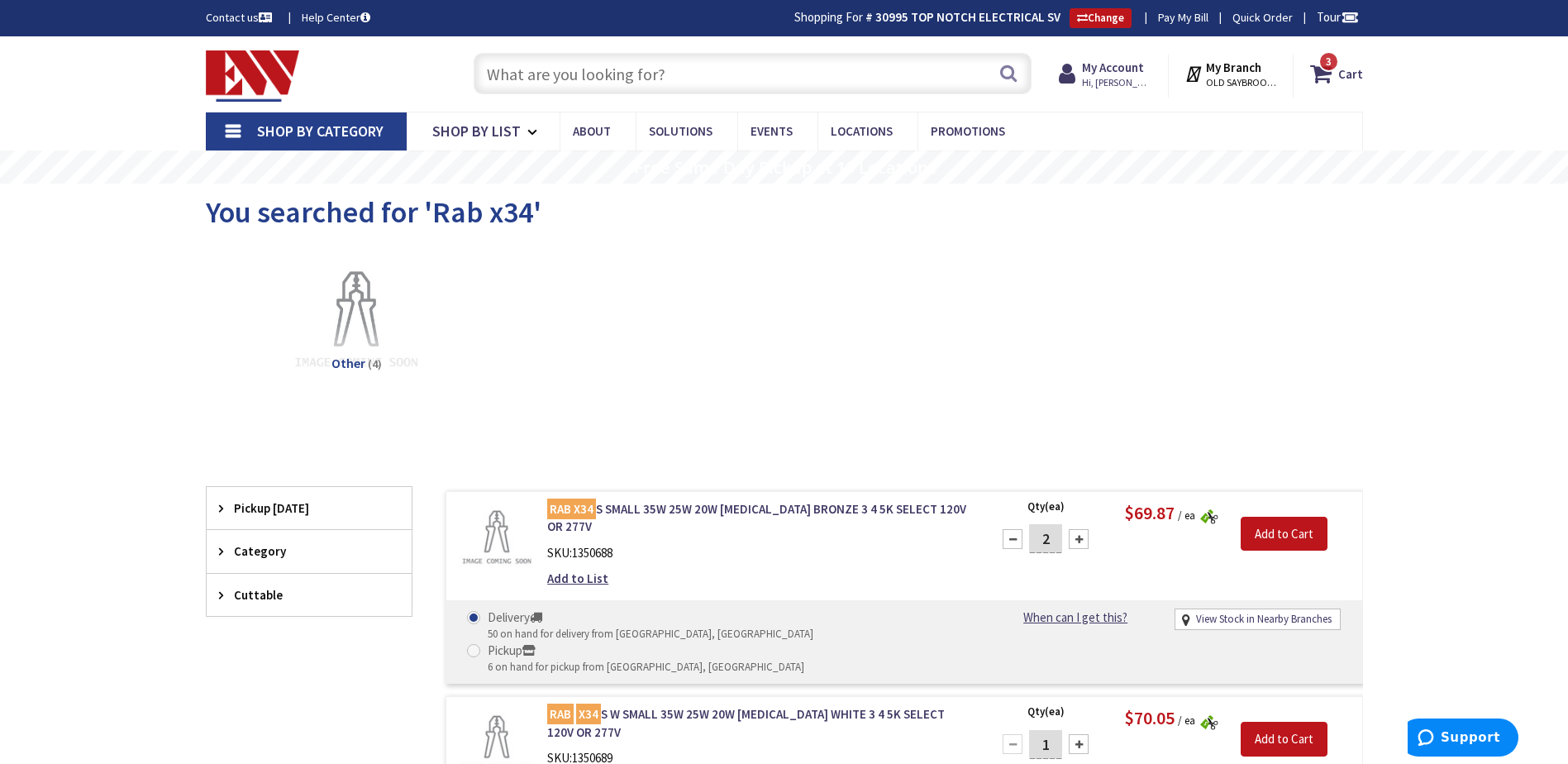
click at [534, 73] on input "text" at bounding box center [752, 73] width 558 height 41
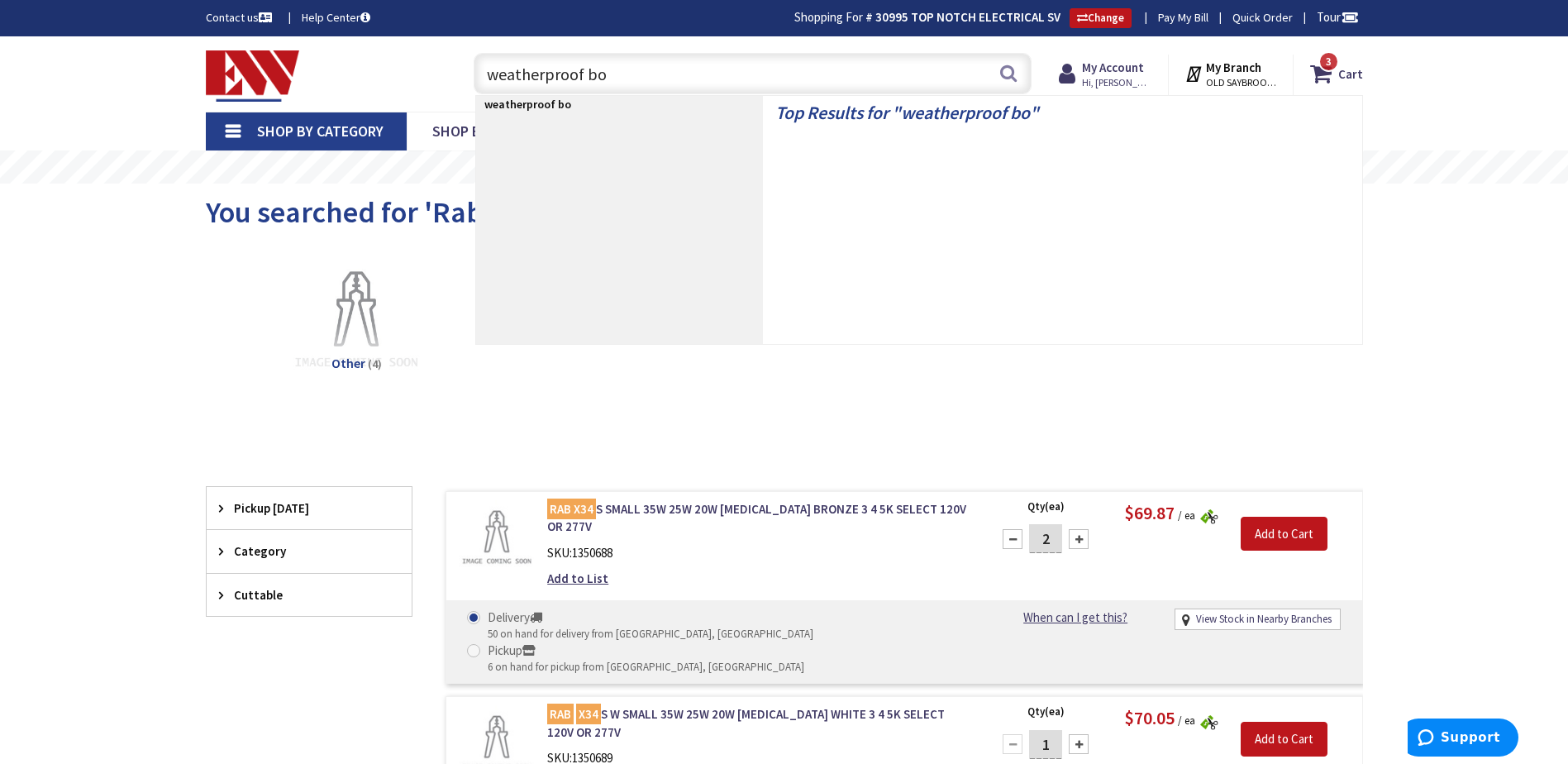
type input "weatherproof box"
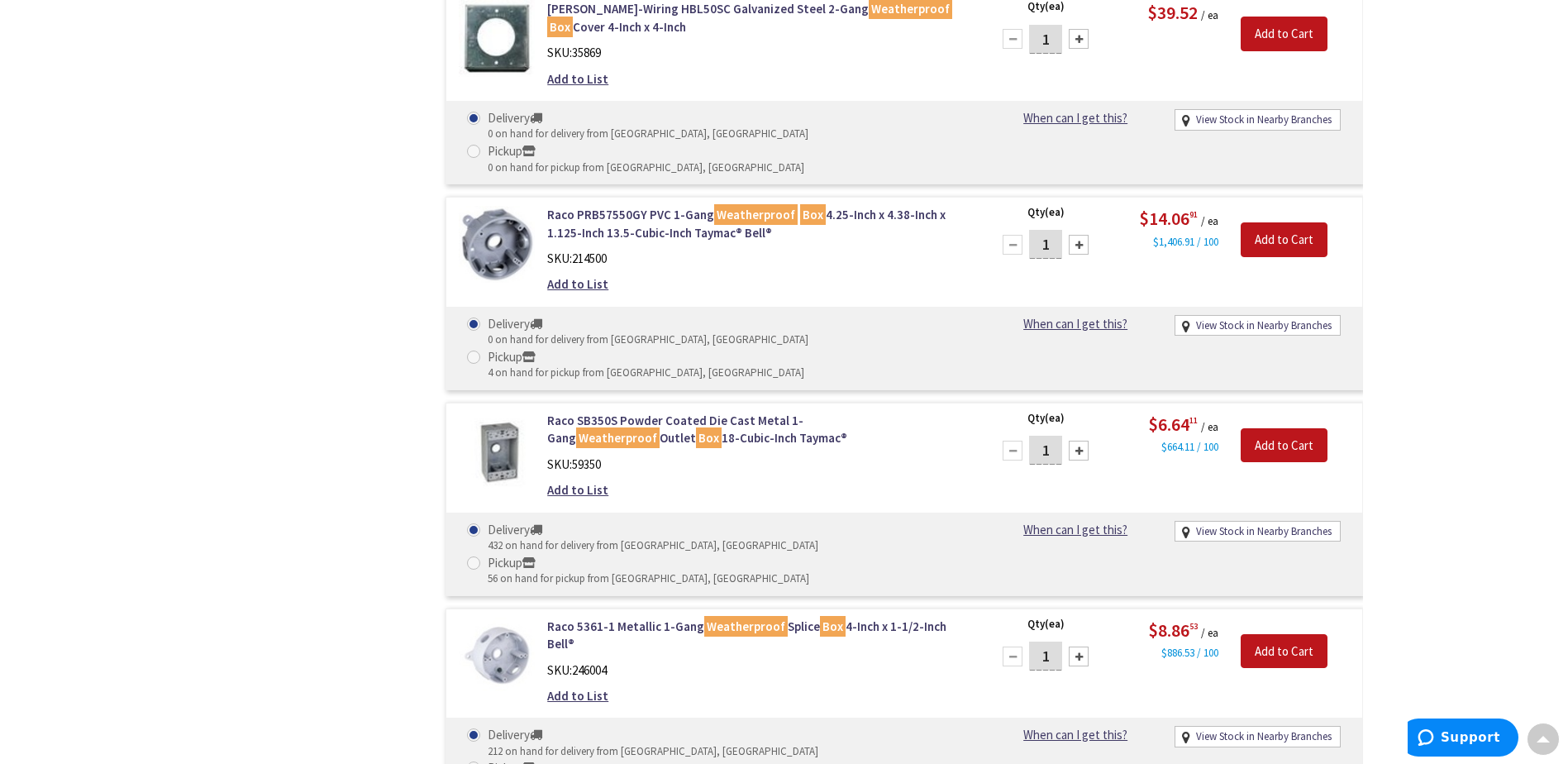
scroll to position [2483, 0]
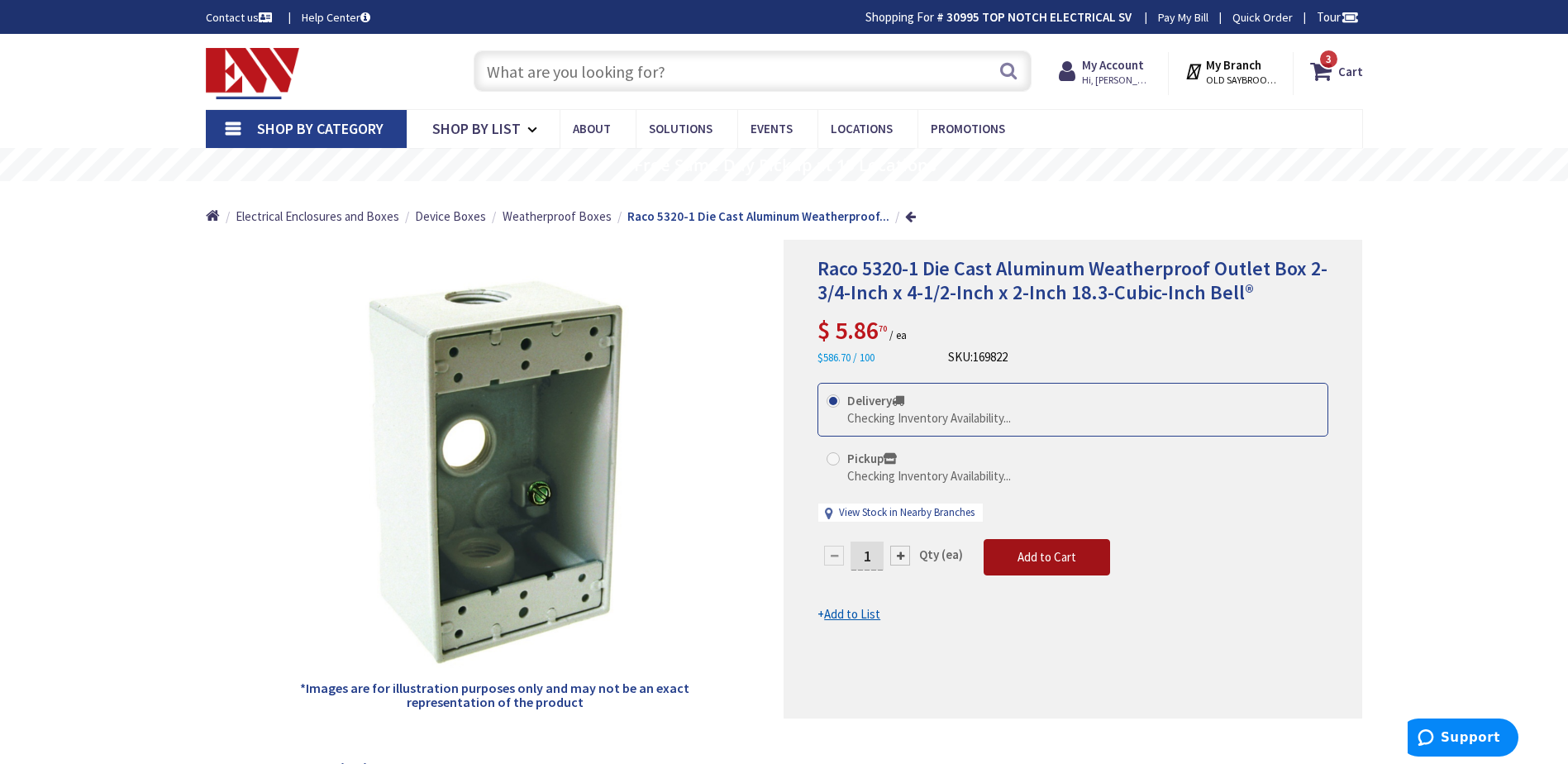
click at [1037, 559] on span "Add to Cart" at bounding box center [1046, 557] width 59 height 16
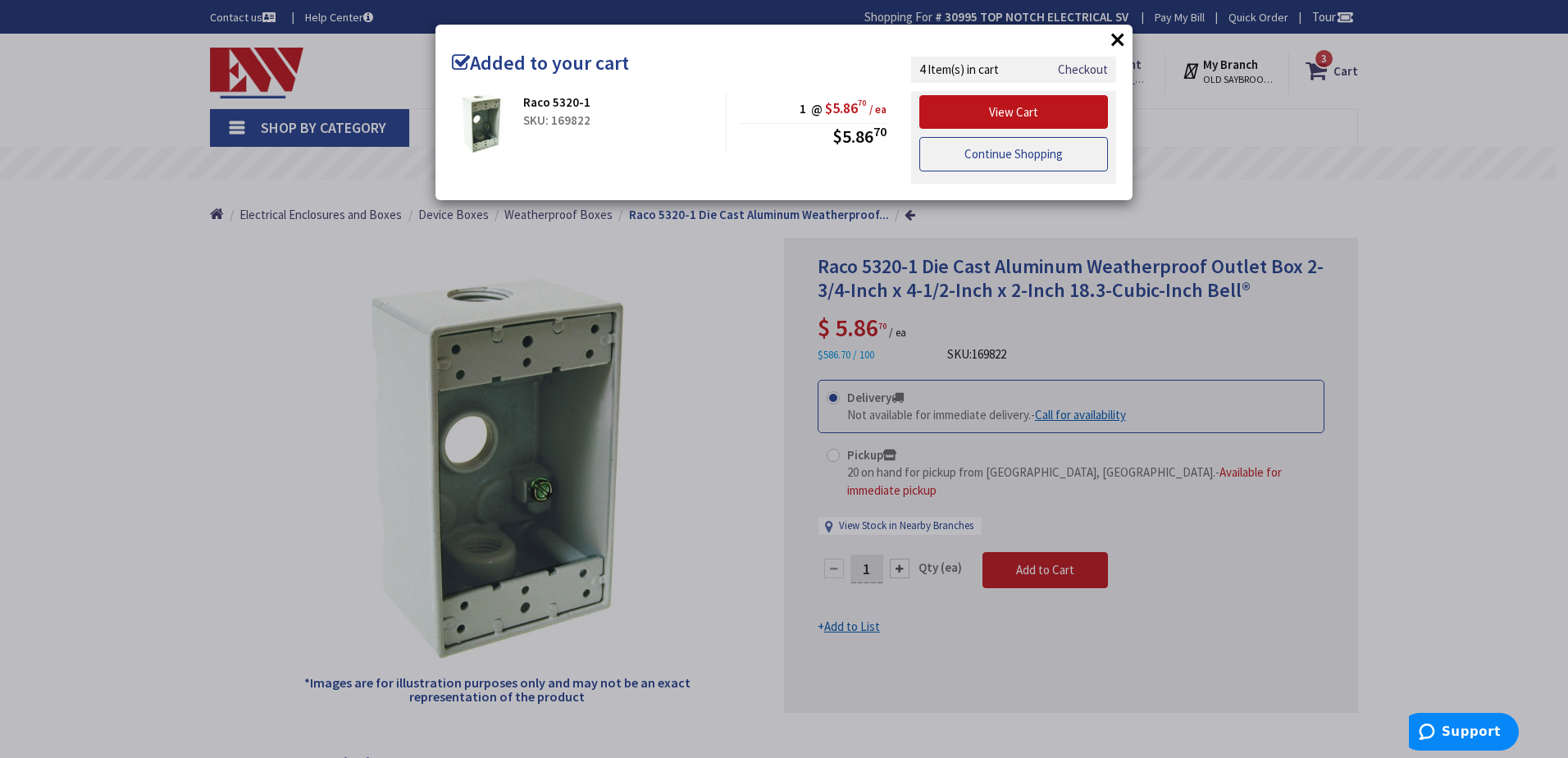
click at [1004, 159] on link "Continue Shopping" at bounding box center [1013, 153] width 189 height 35
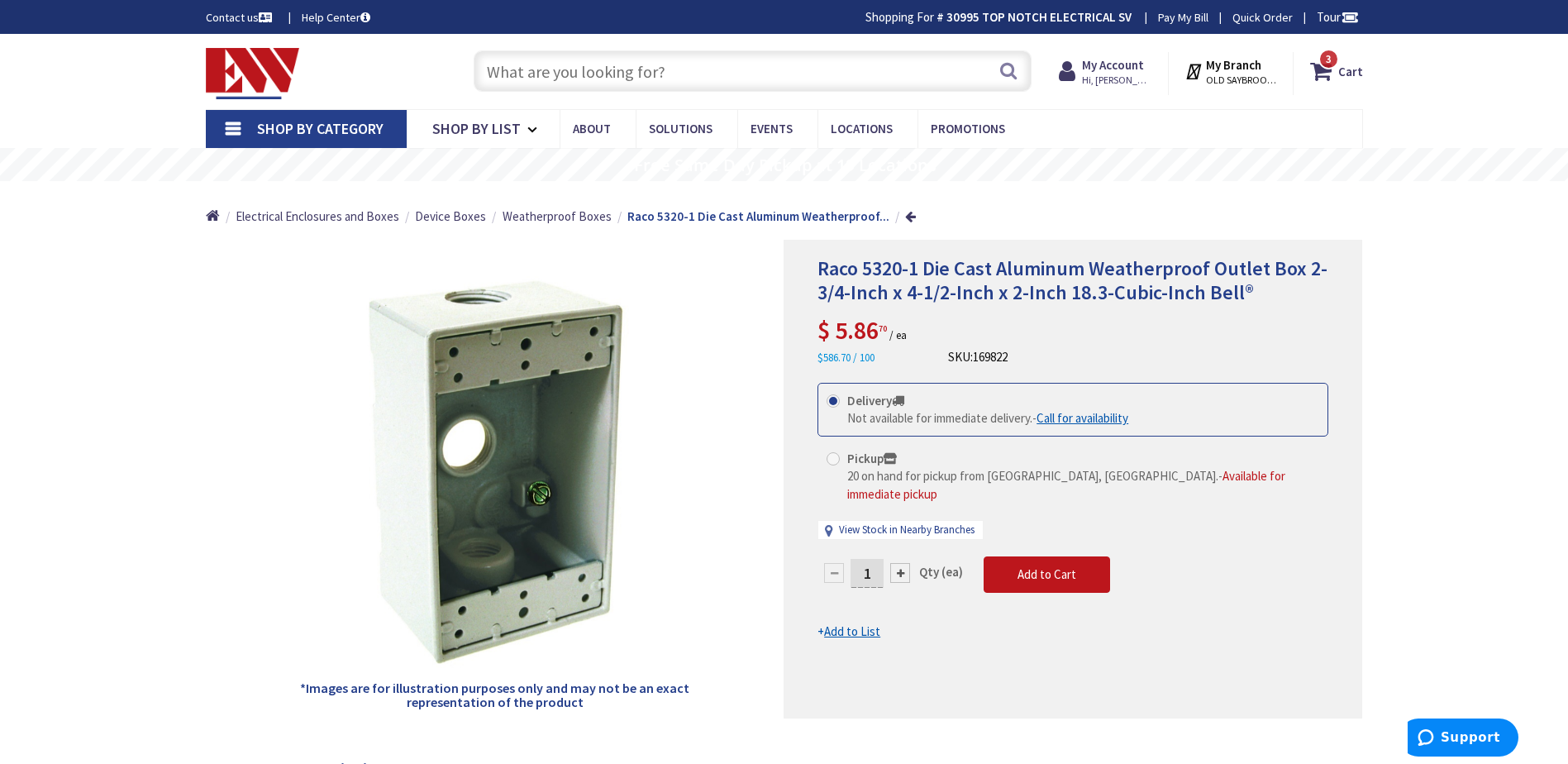
click at [549, 72] on input "text" at bounding box center [752, 71] width 558 height 41
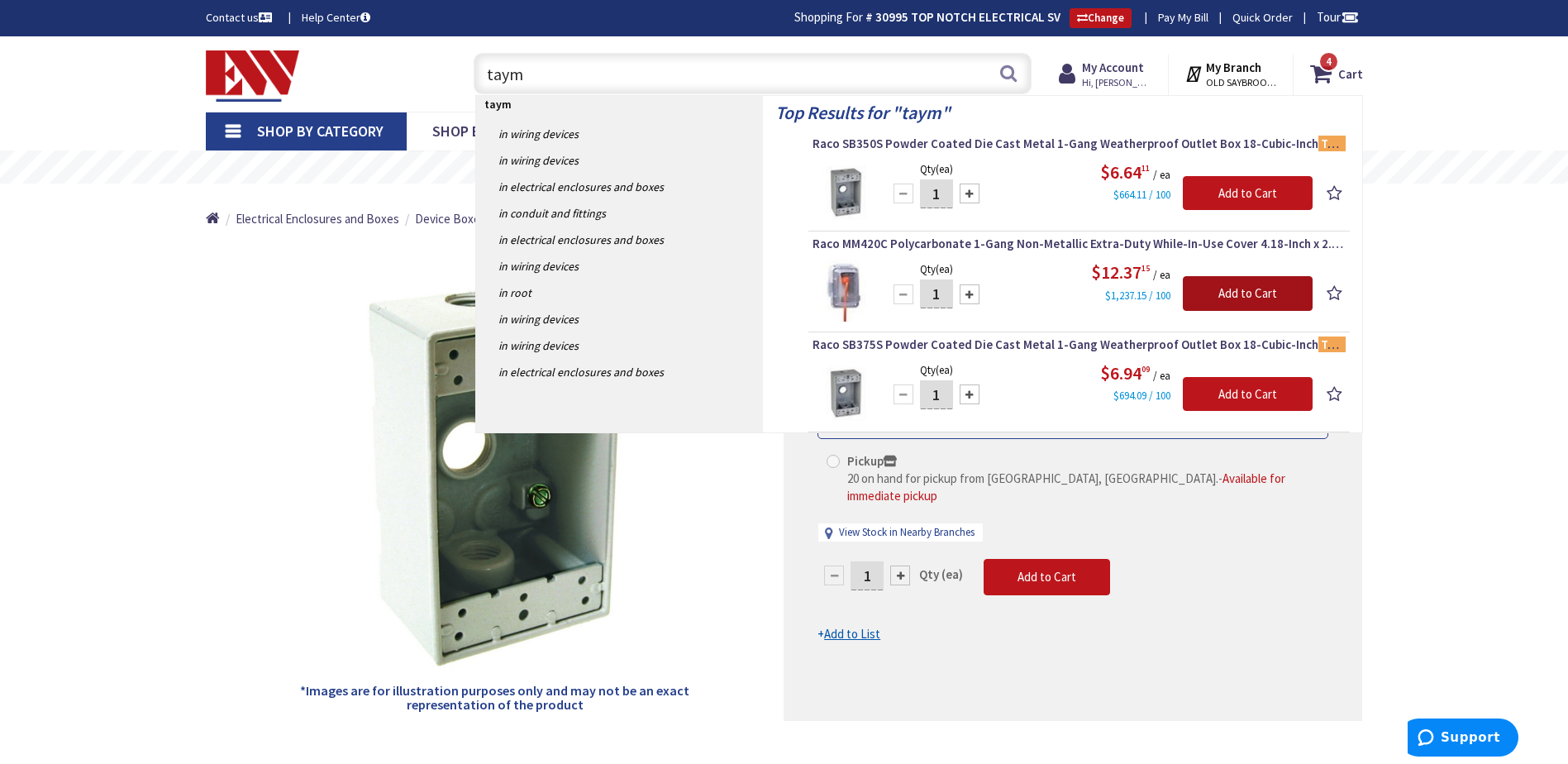
click at [1225, 299] on input "Add to Cart" at bounding box center [1248, 293] width 130 height 35
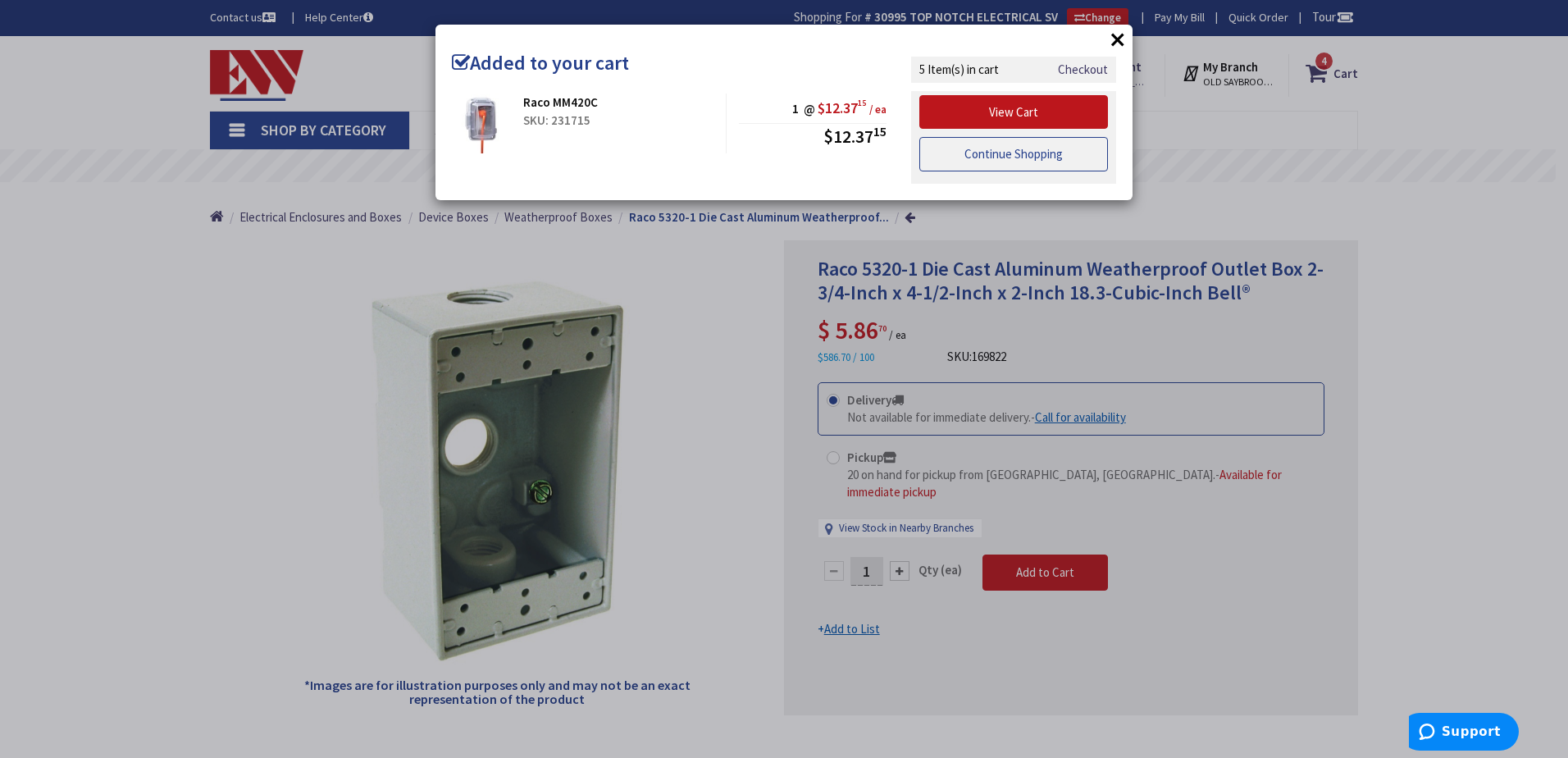
click at [997, 160] on link "Continue Shopping" at bounding box center [1013, 153] width 189 height 35
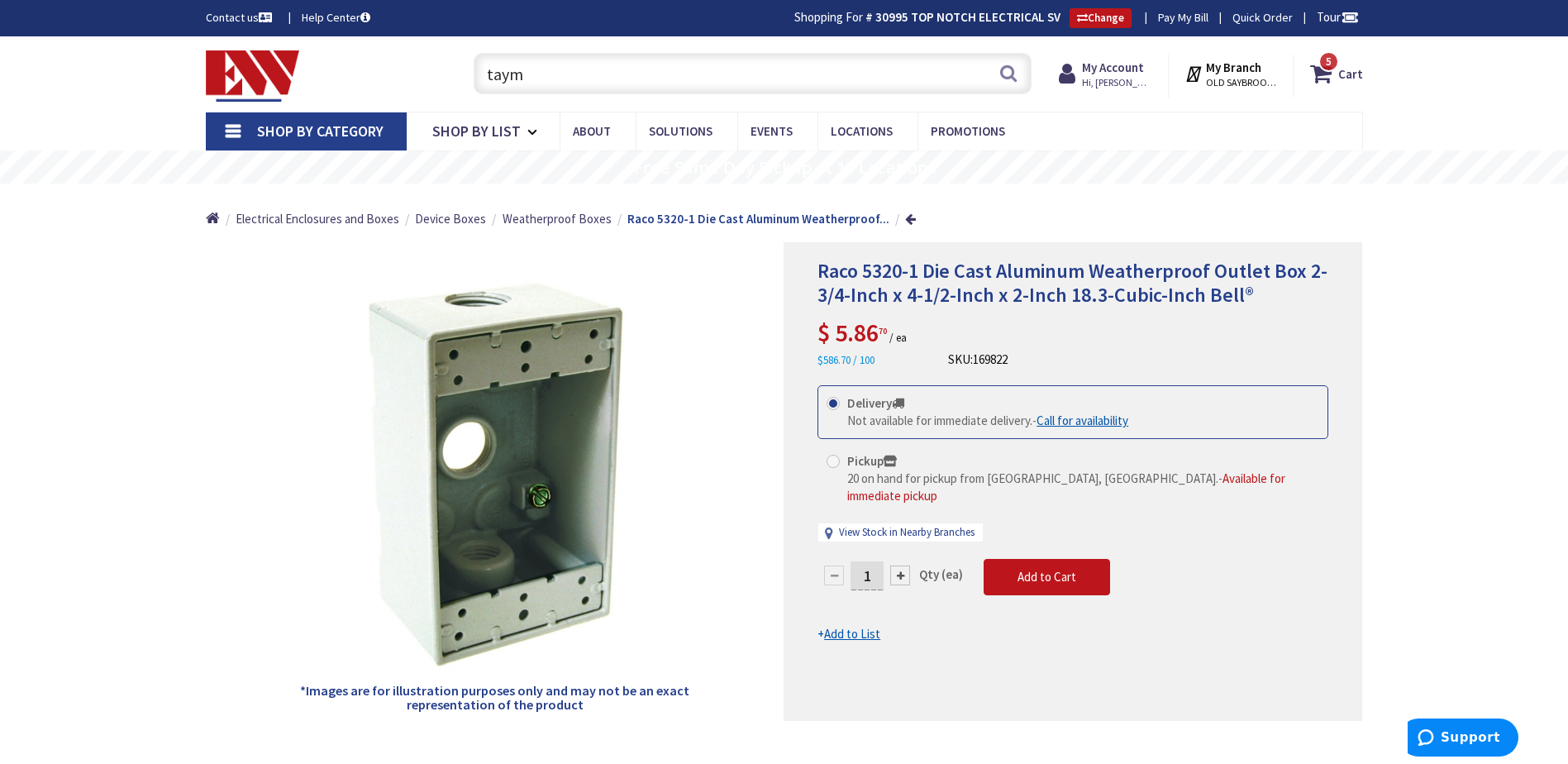
drag, startPoint x: 544, startPoint y: 71, endPoint x: 445, endPoint y: 64, distance: 99.2
click at [445, 64] on div "Toggle Nav taym taym Search 5 5 5 items Cart My Cart 5 5" at bounding box center [784, 74] width 1182 height 56
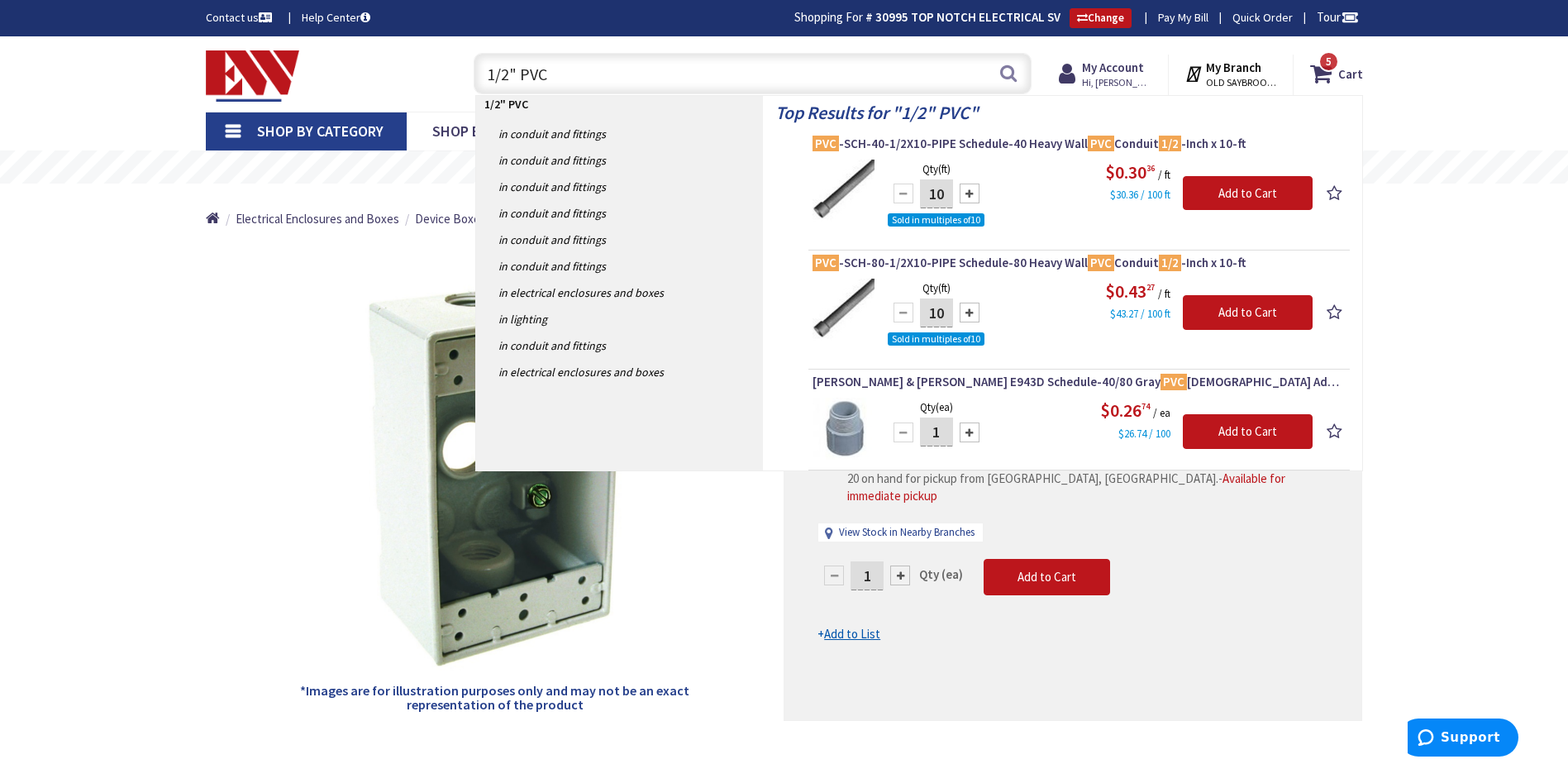
type input "1/2" PVC"
click at [973, 188] on div at bounding box center [970, 193] width 20 height 20
click at [973, 189] on div at bounding box center [970, 193] width 20 height 20
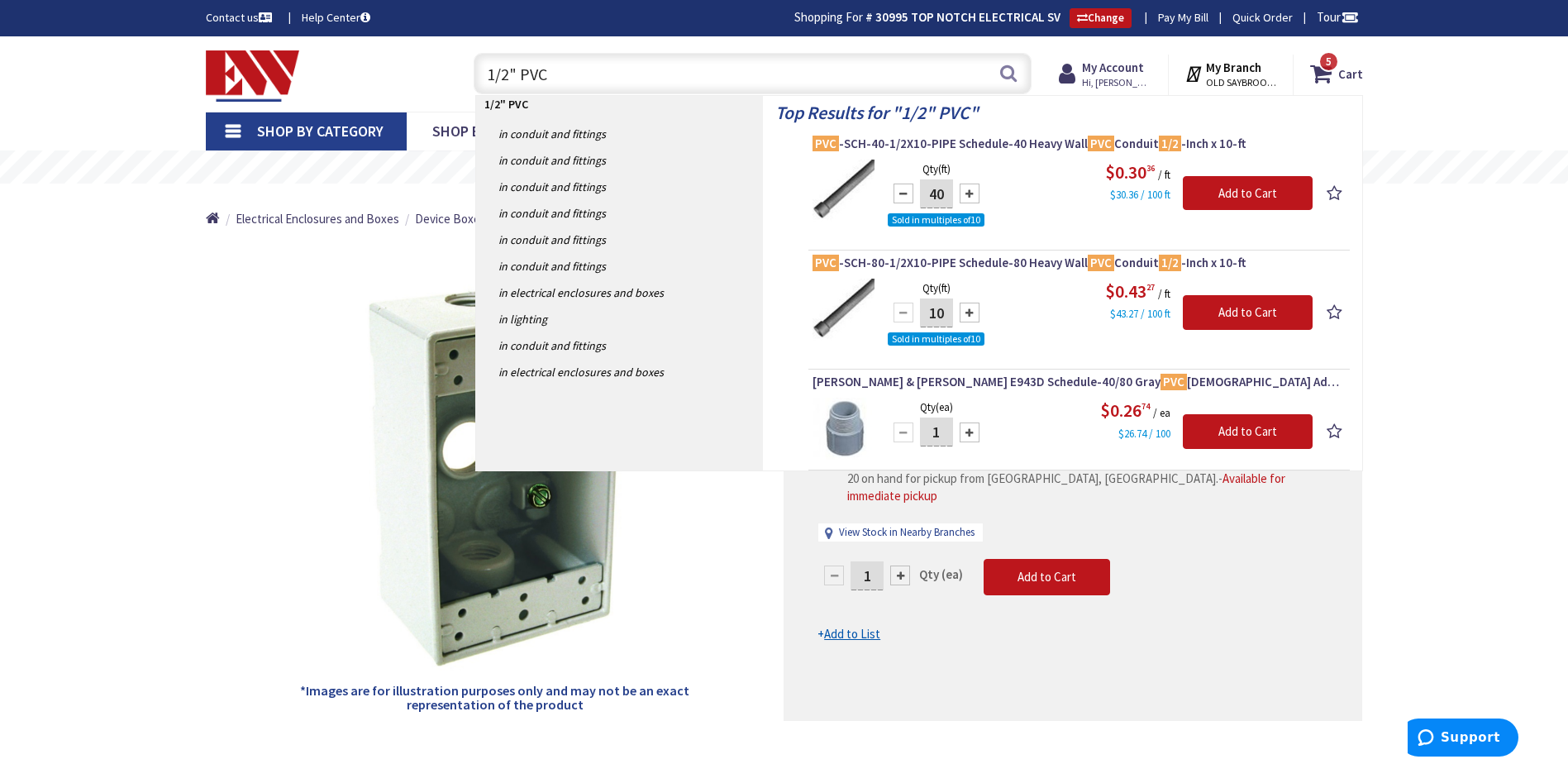
type input "50"
click at [1247, 194] on input "Add to Cart" at bounding box center [1248, 193] width 130 height 35
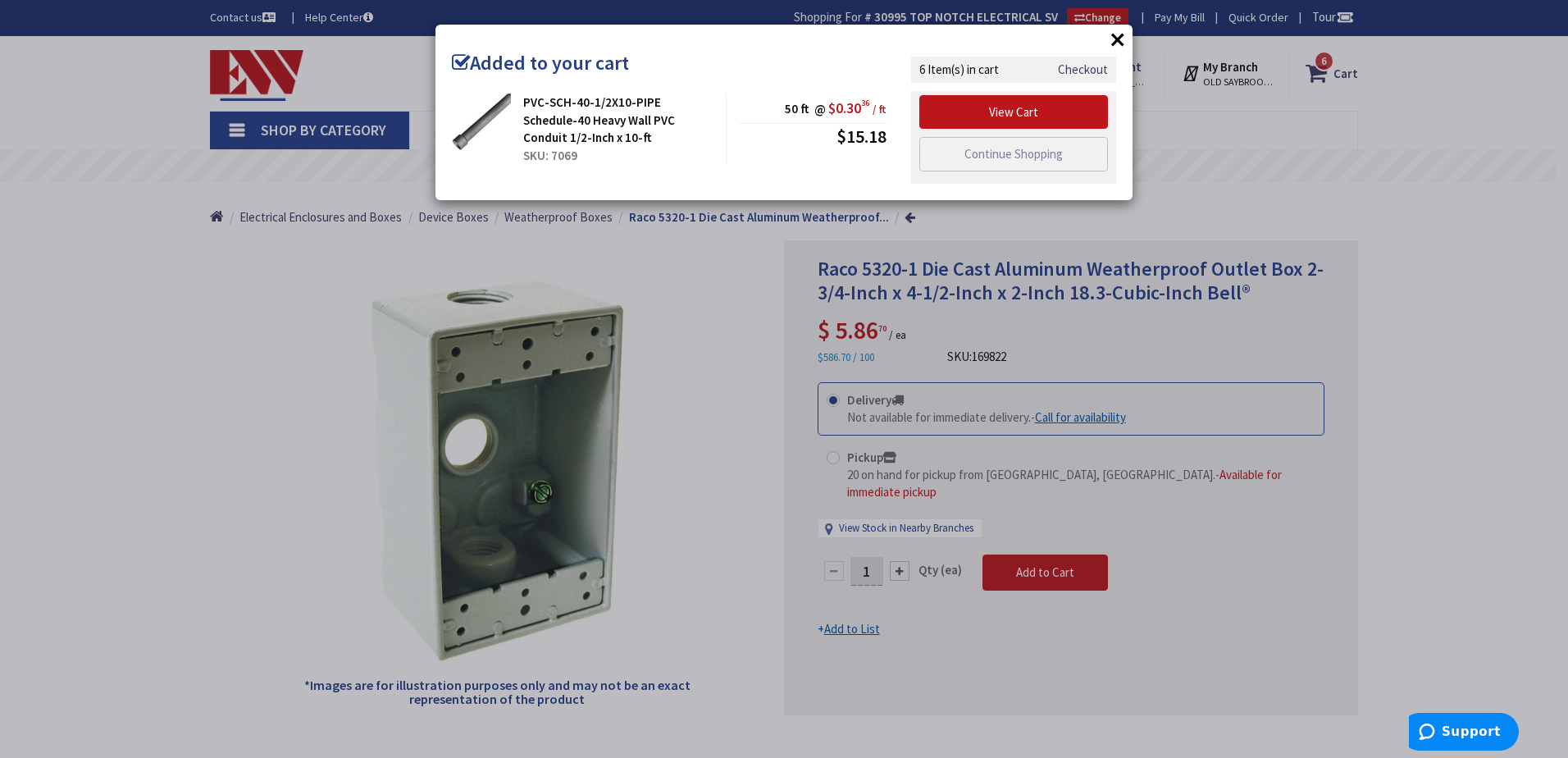
click at [1092, 60] on div "6 Item(s) in cart Checkout" at bounding box center [1013, 69] width 205 height 26
click at [1085, 65] on link "Checkout" at bounding box center [1082, 68] width 50 height 17
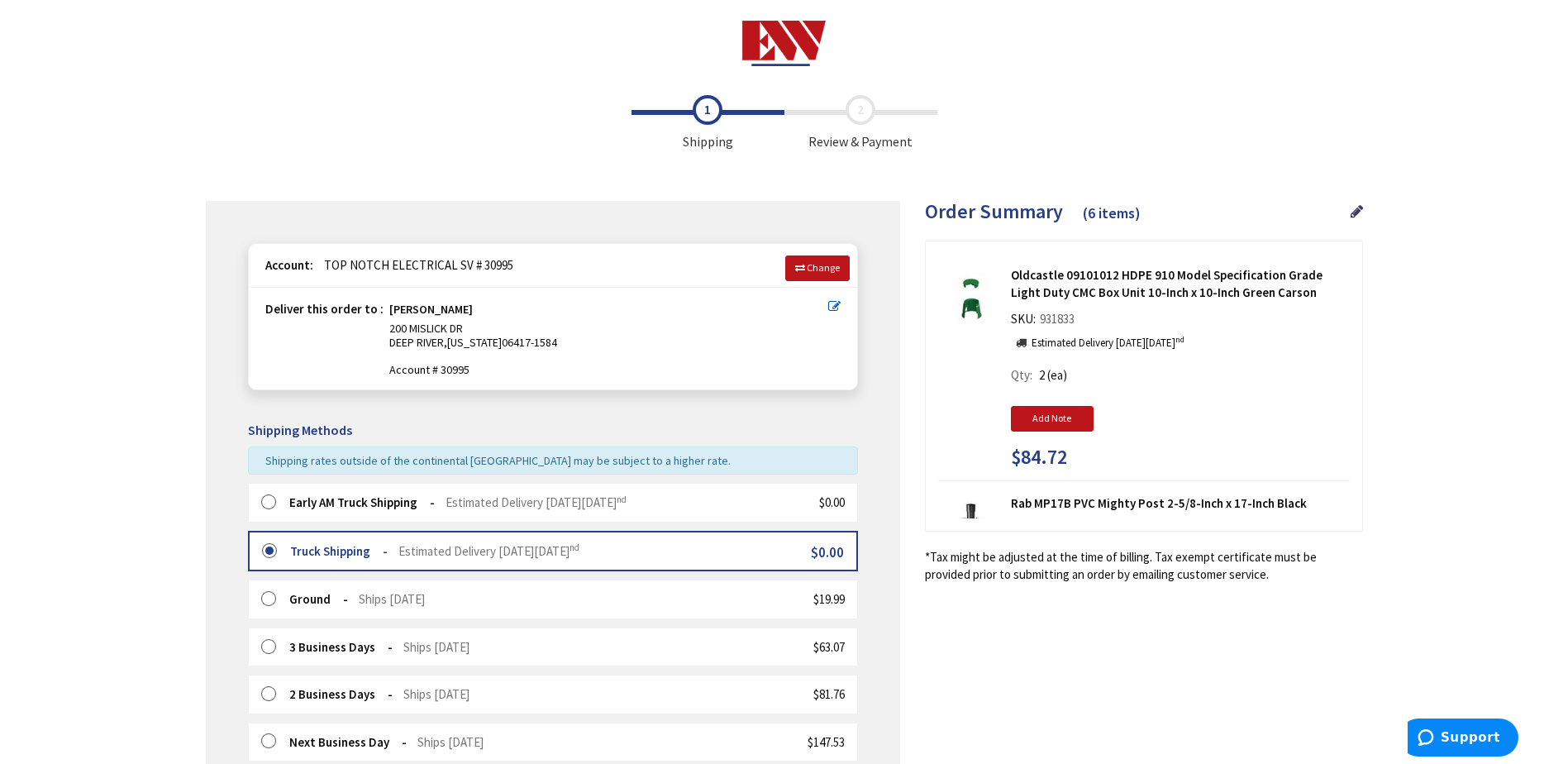
click at [267, 499] on label at bounding box center [274, 503] width 26 height 17
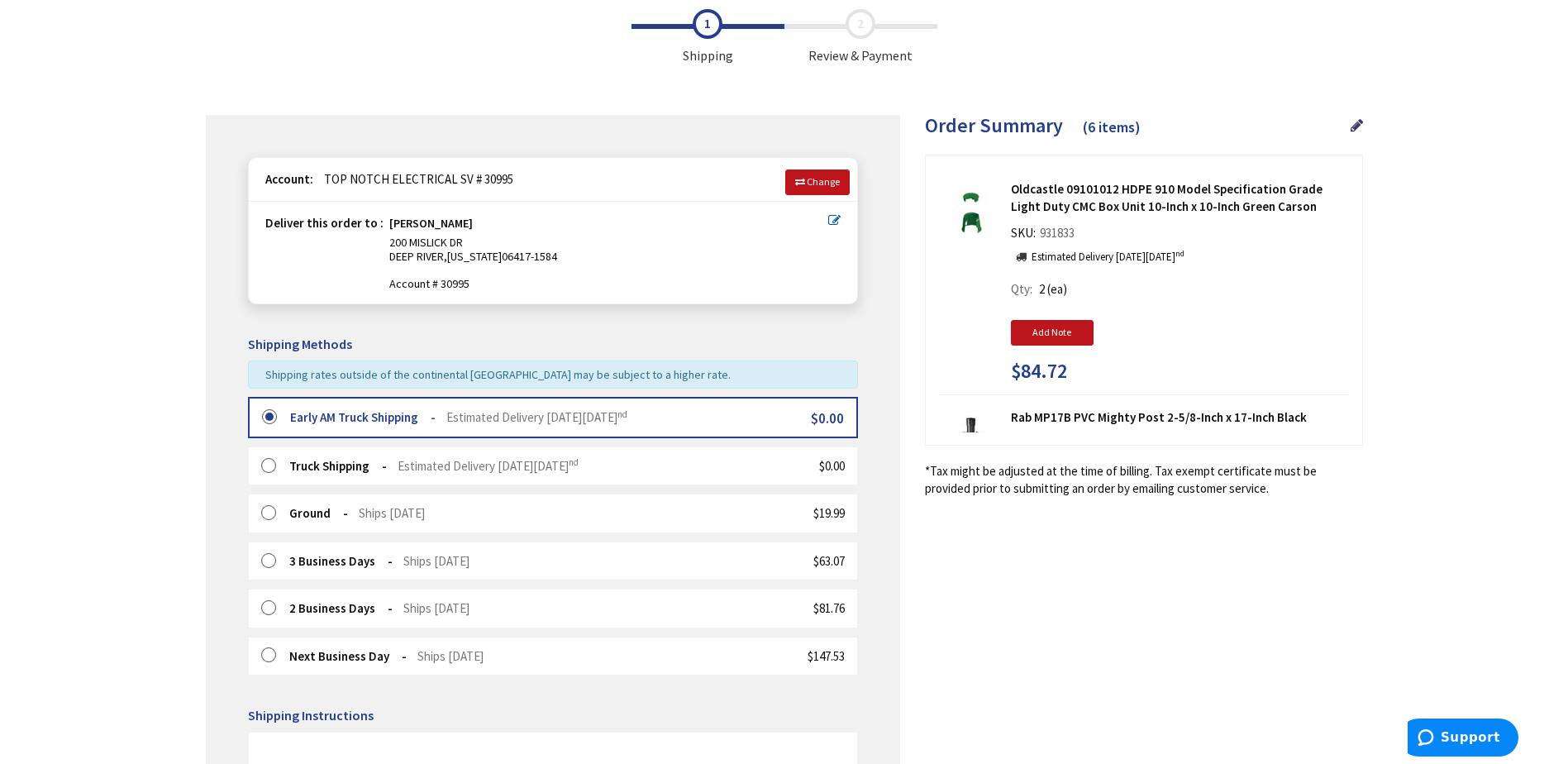
scroll to position [458, 0]
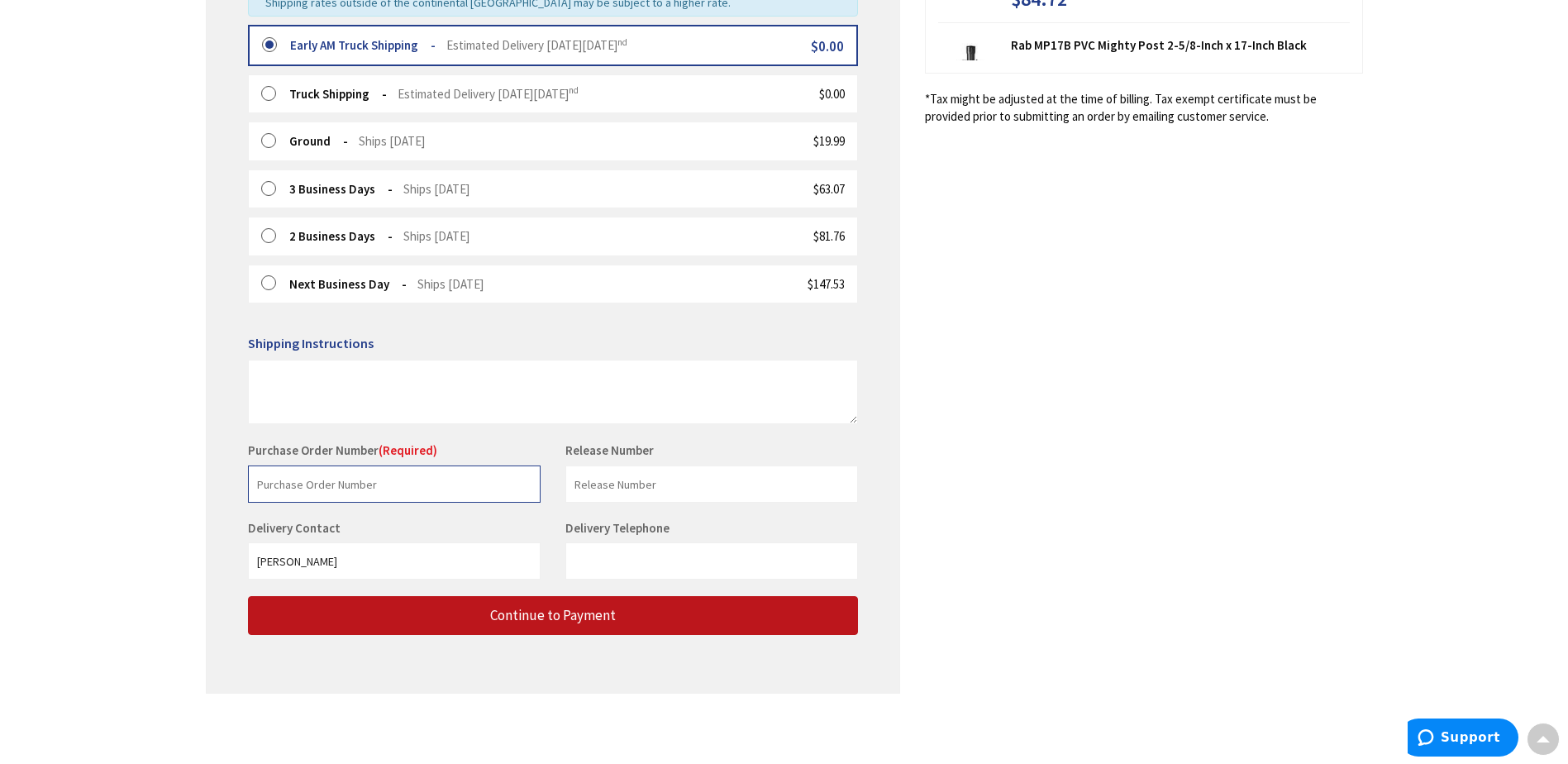
click at [316, 489] on input "text" at bounding box center [394, 484] width 292 height 37
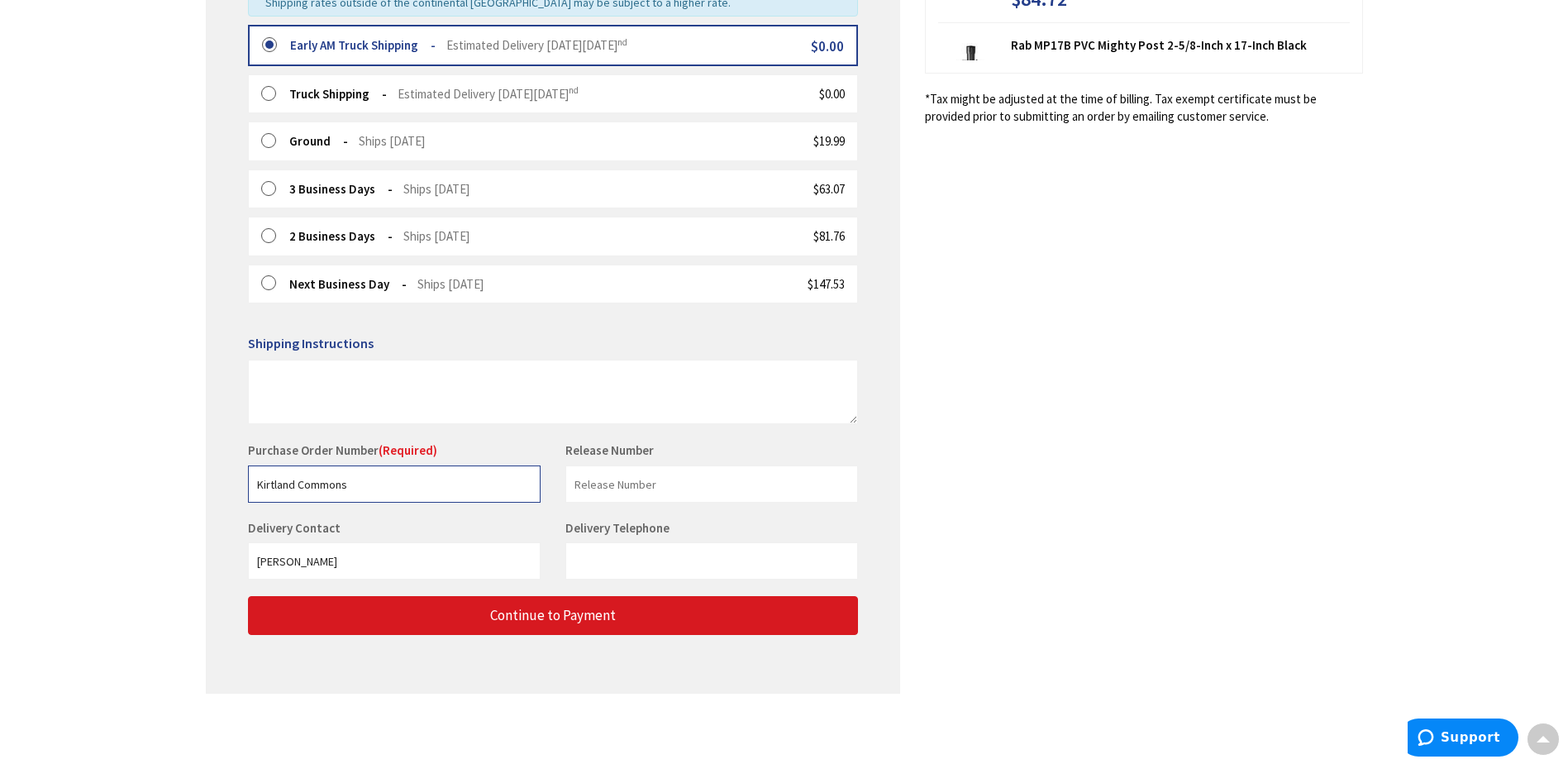
type input "Kirtland Commons"
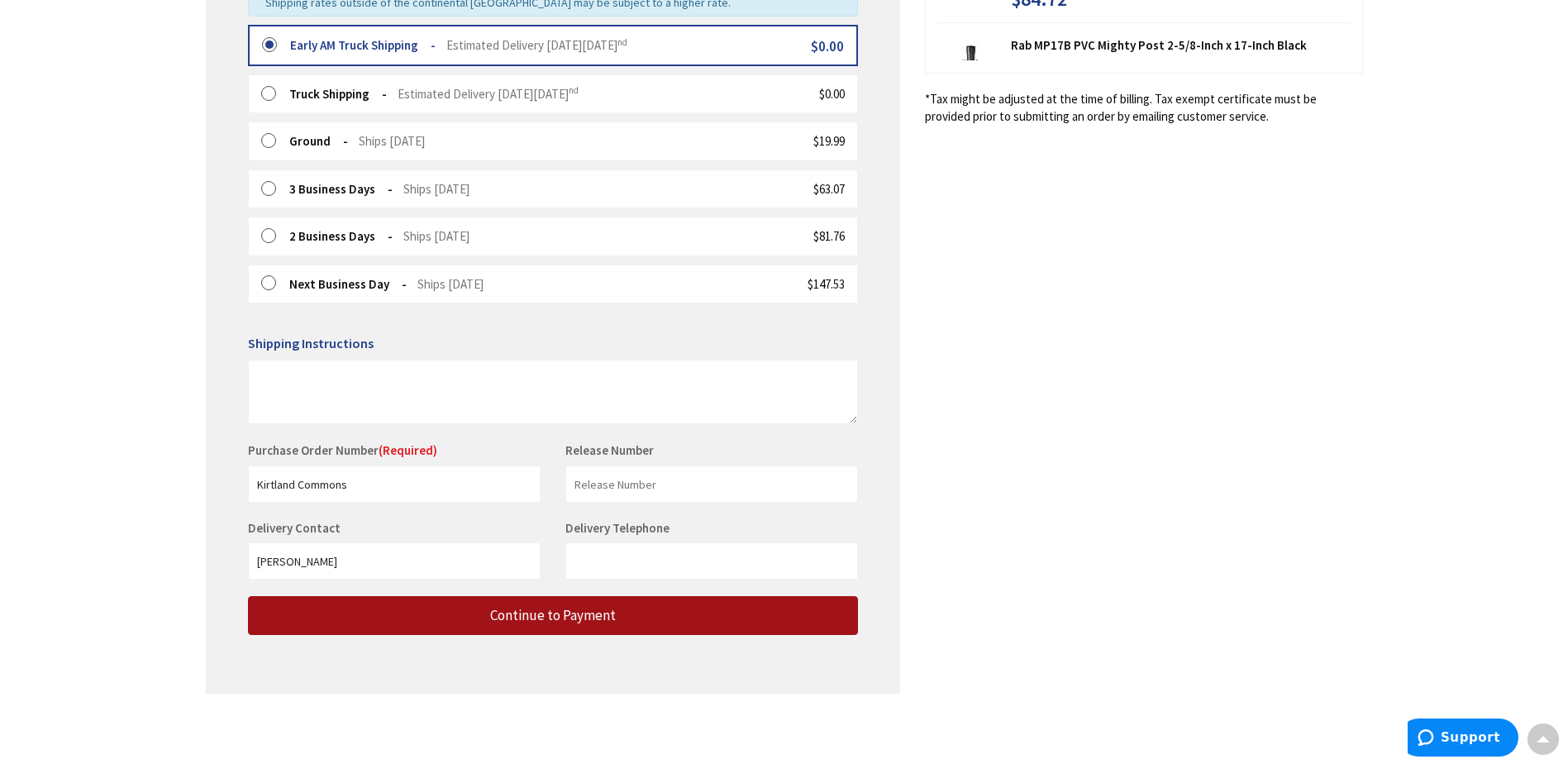
click at [497, 610] on span "Continue to Payment" at bounding box center [553, 615] width 126 height 18
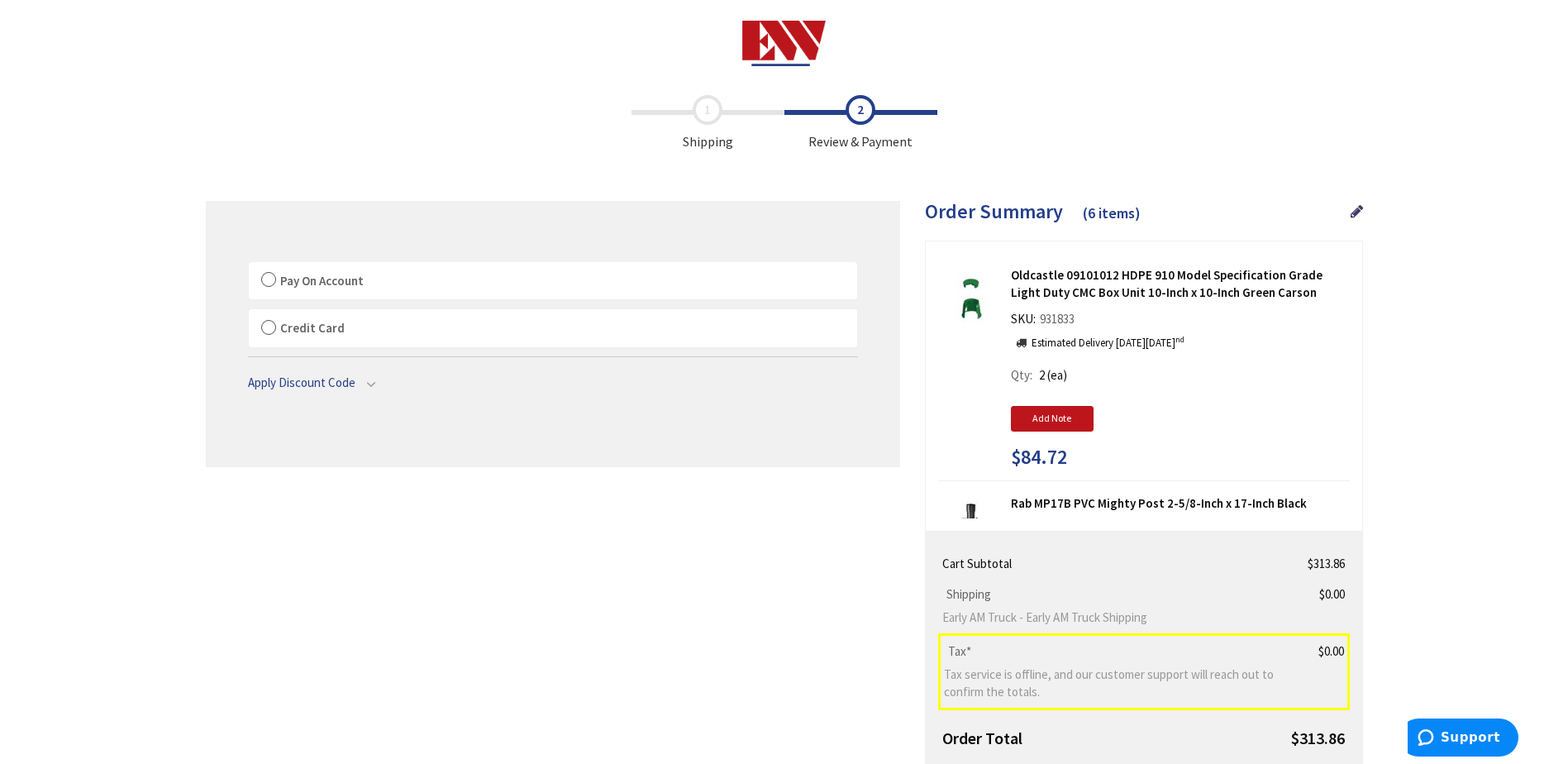
click at [271, 279] on label "Pay On Account" at bounding box center [553, 281] width 608 height 38
click at [248, 265] on input "Pay On Account" at bounding box center [248, 265] width 0 height 0
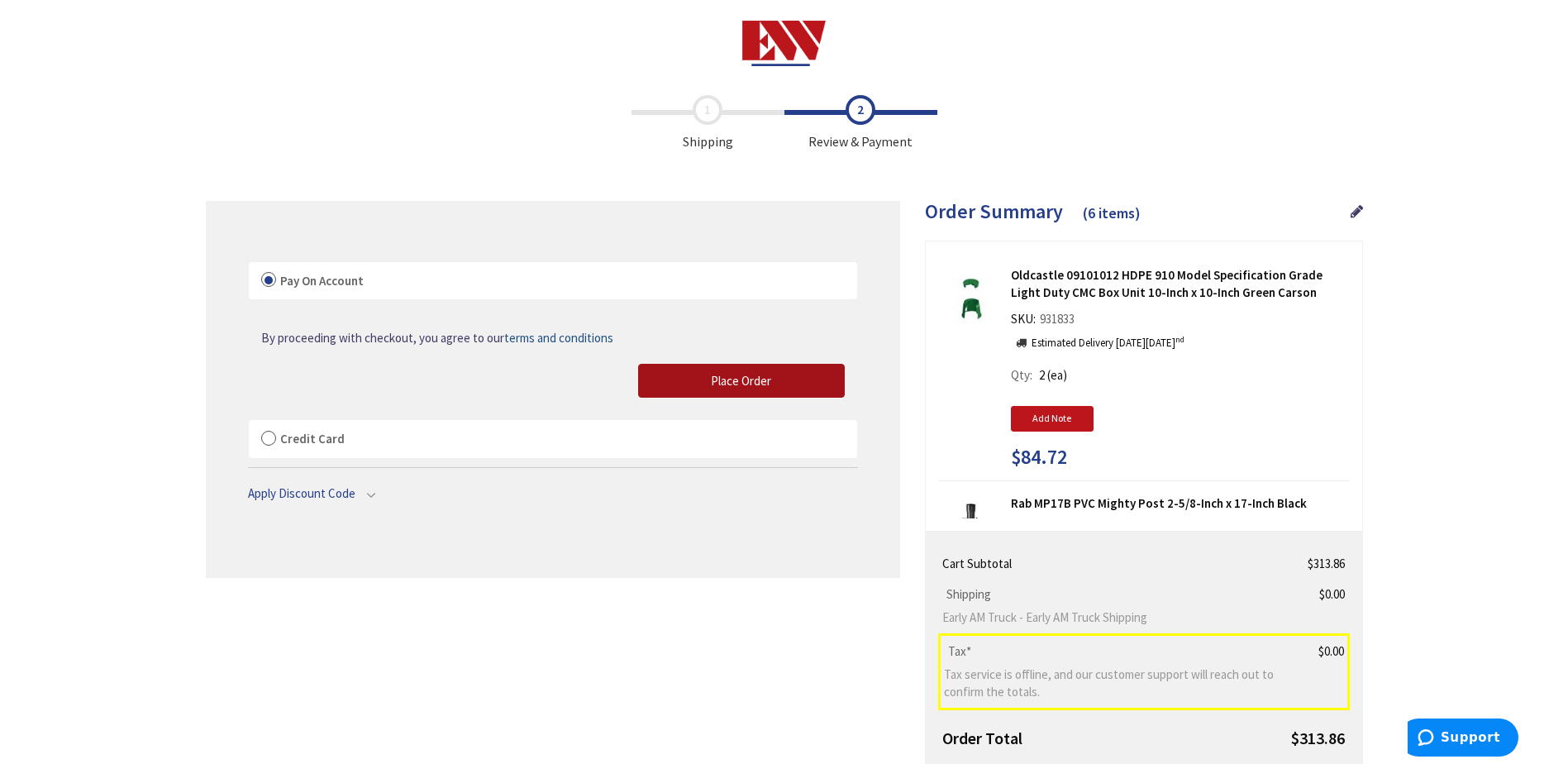
click at [692, 369] on button "Place Order" at bounding box center [741, 381] width 206 height 35
